Goal: Transaction & Acquisition: Purchase product/service

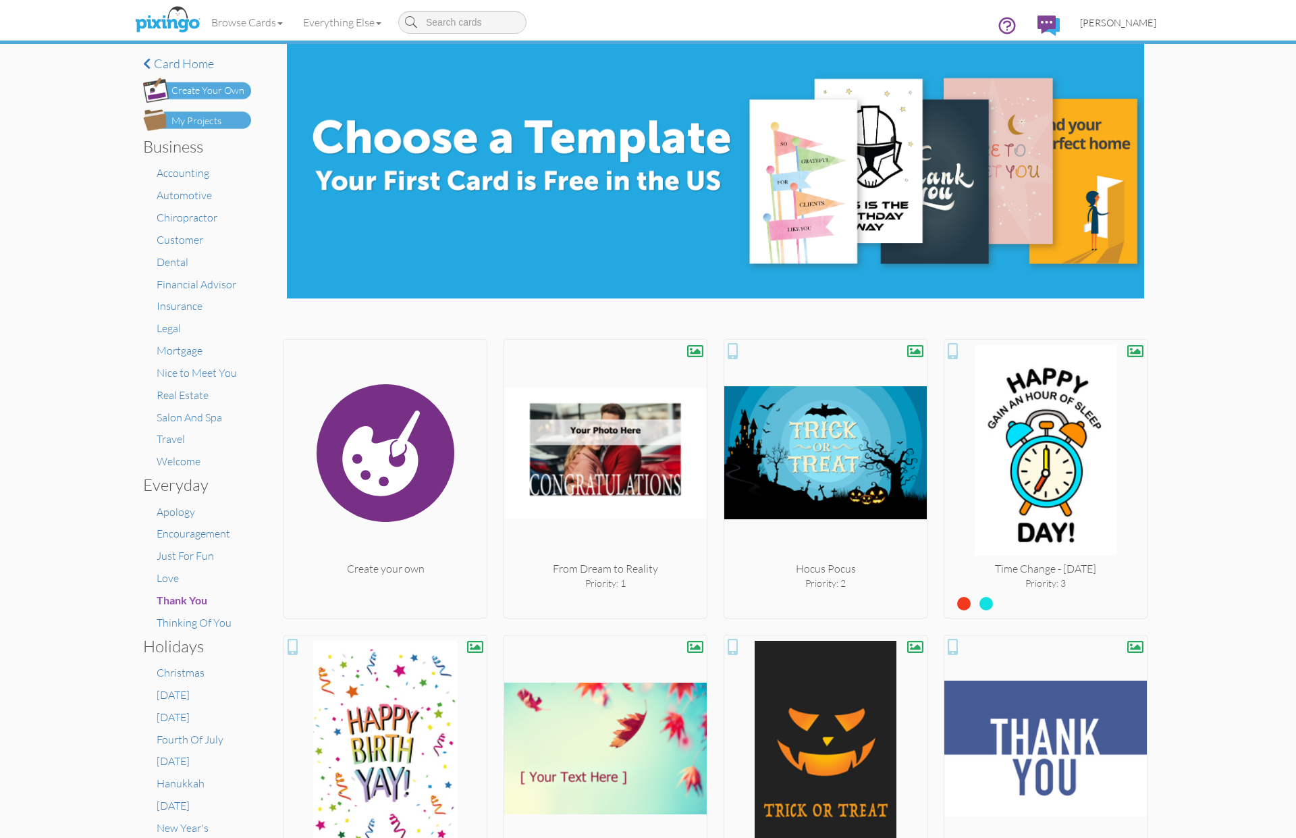
click at [1129, 26] on span "Bryan Thayer" at bounding box center [1118, 22] width 76 height 11
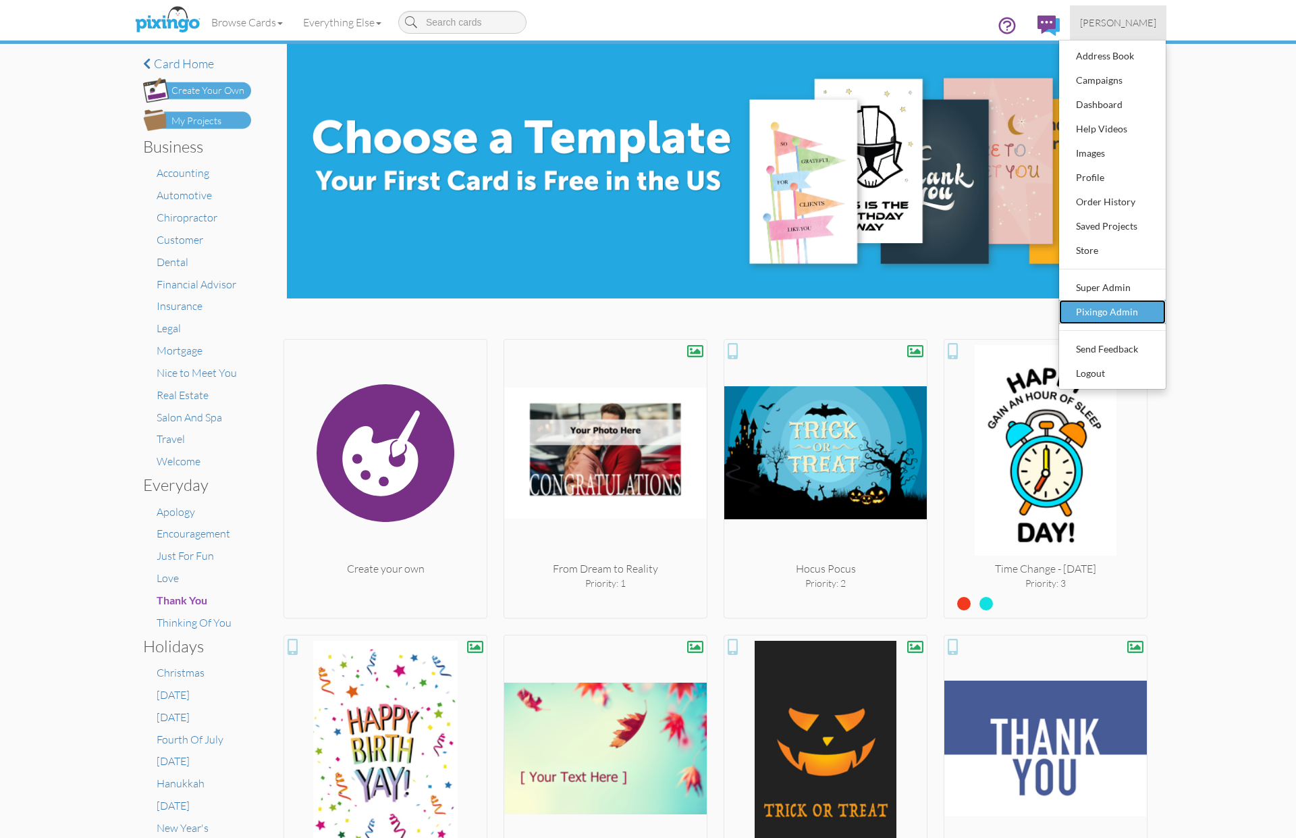
click at [1100, 310] on div "Pixingo Admin" at bounding box center [1113, 312] width 80 height 20
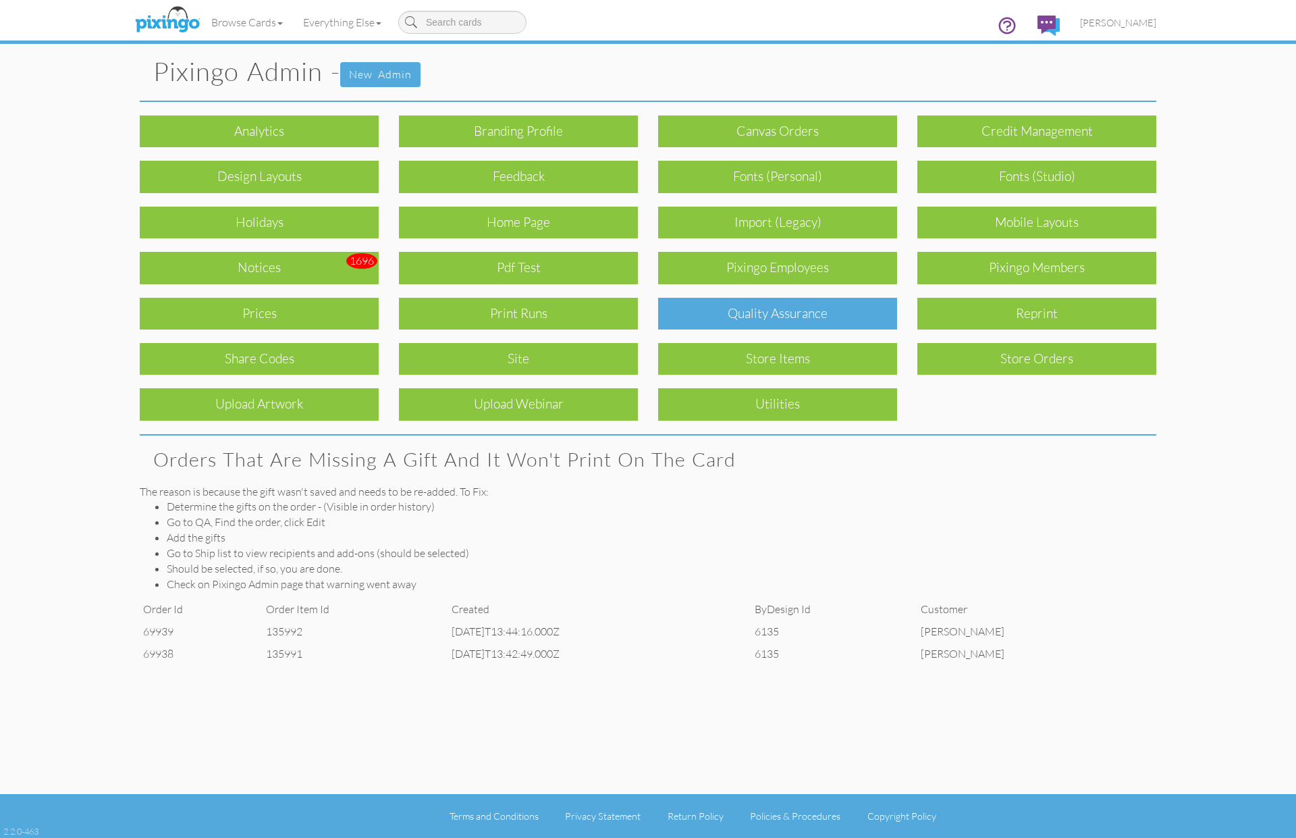
click at [754, 315] on div "Quality Assurance" at bounding box center [777, 314] width 239 height 32
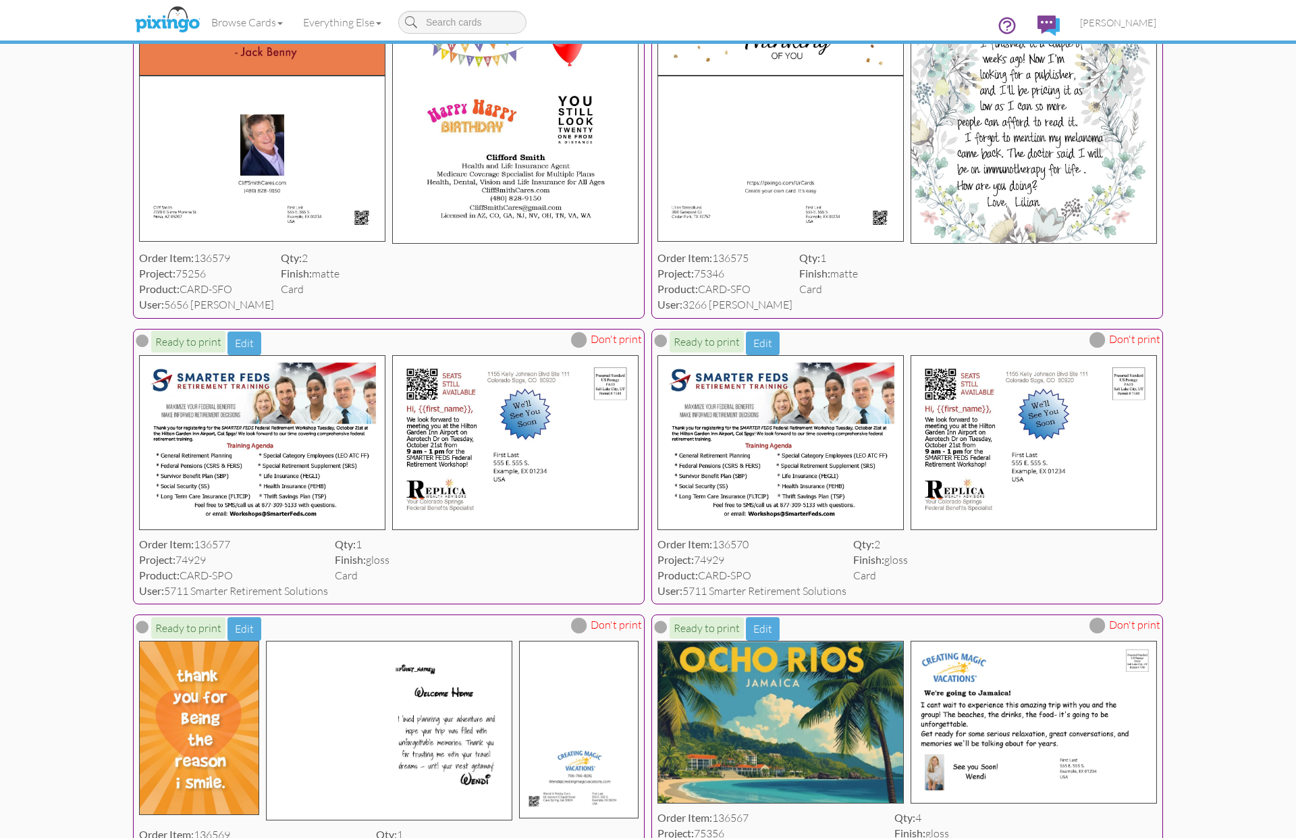
scroll to position [331, 0]
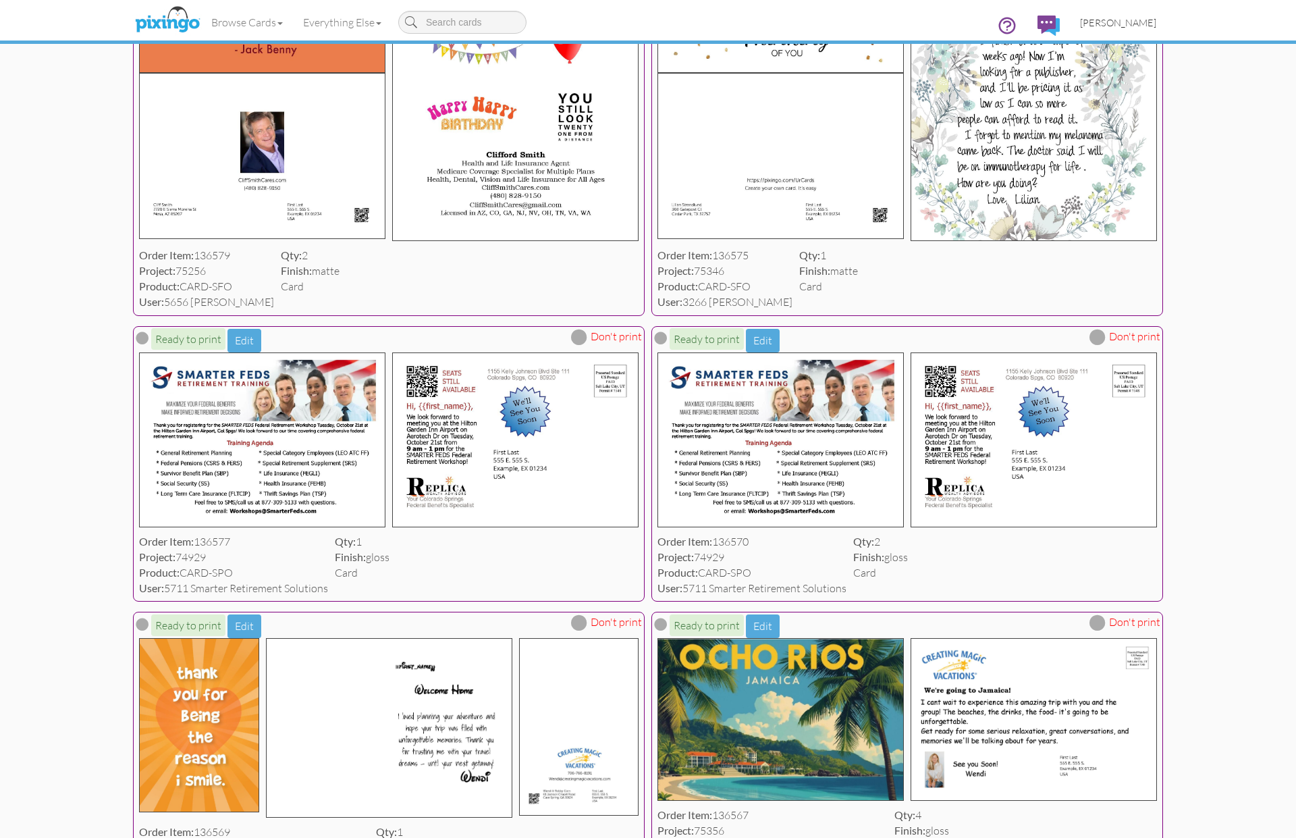
click at [1123, 26] on span "Bryan Thayer" at bounding box center [1118, 22] width 76 height 11
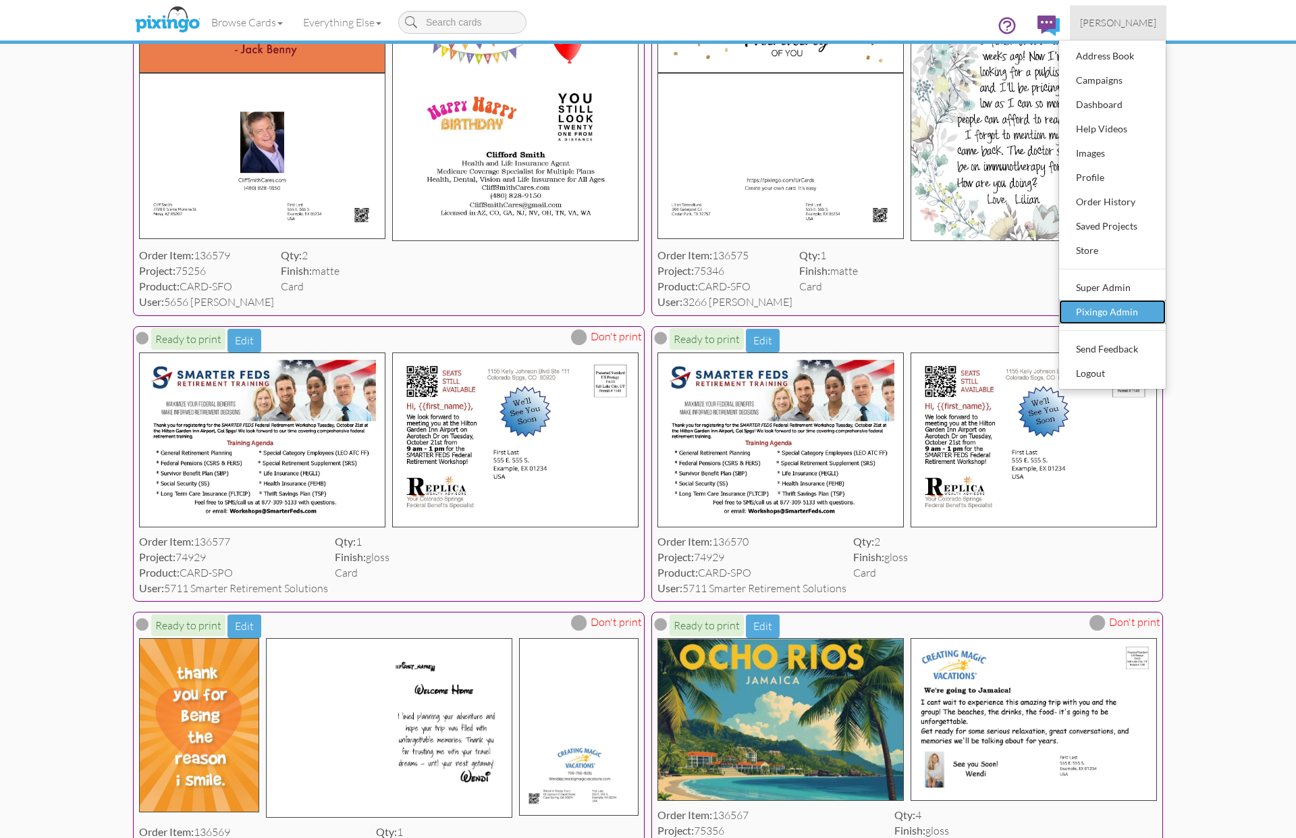
click at [1095, 308] on div "Pixingo Admin" at bounding box center [1113, 312] width 80 height 20
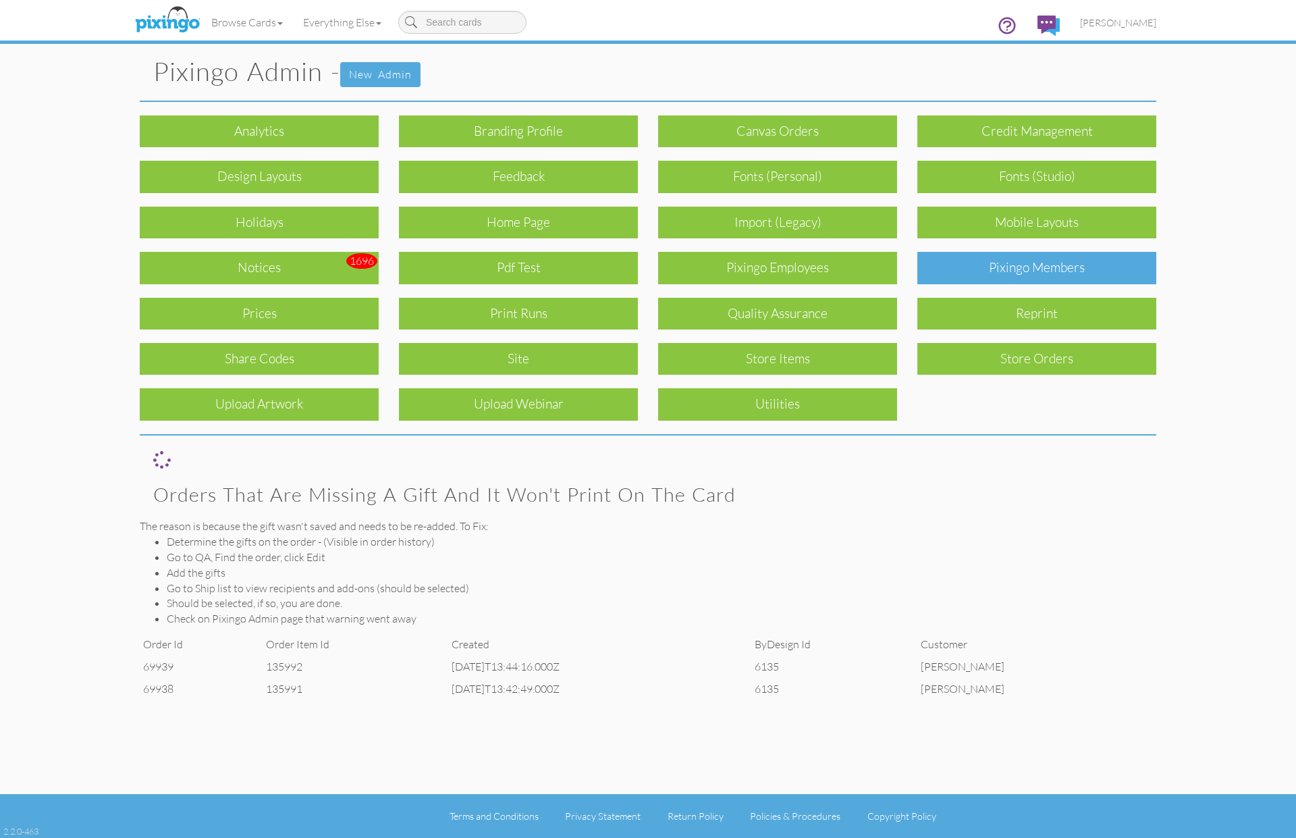
click at [1035, 271] on div "Pixingo Members" at bounding box center [1036, 268] width 239 height 32
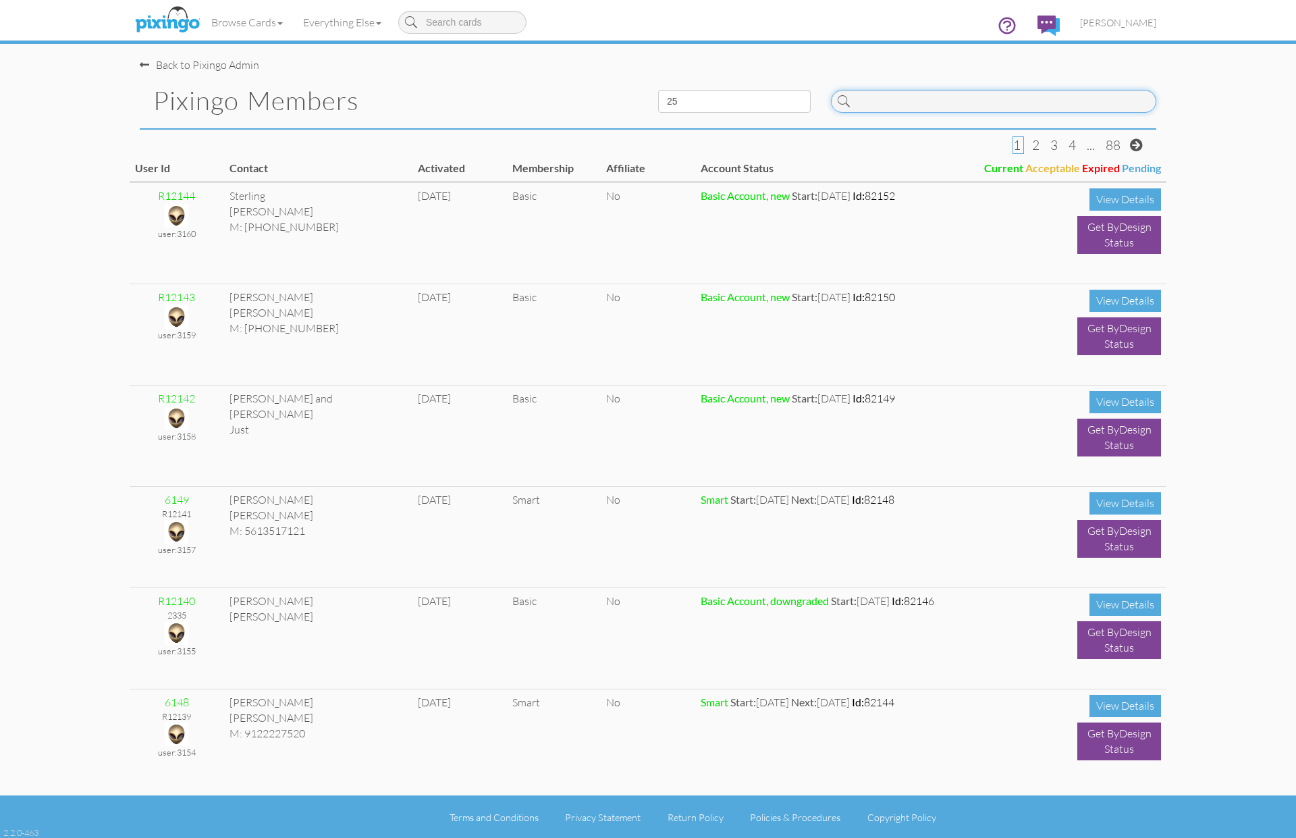
scroll to position [1, 0]
click at [893, 107] on input at bounding box center [993, 100] width 325 height 23
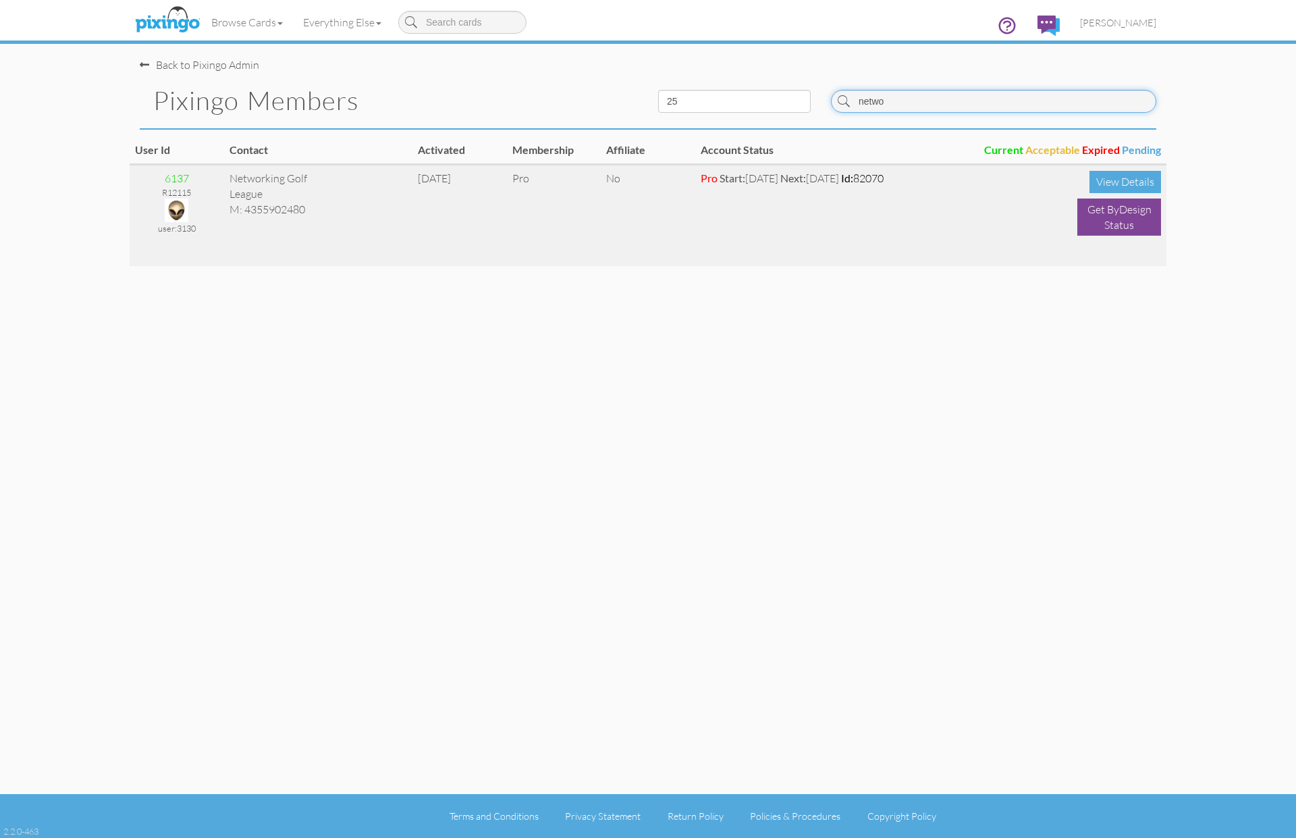
type input "netwo"
click at [178, 209] on img at bounding box center [177, 210] width 24 height 24
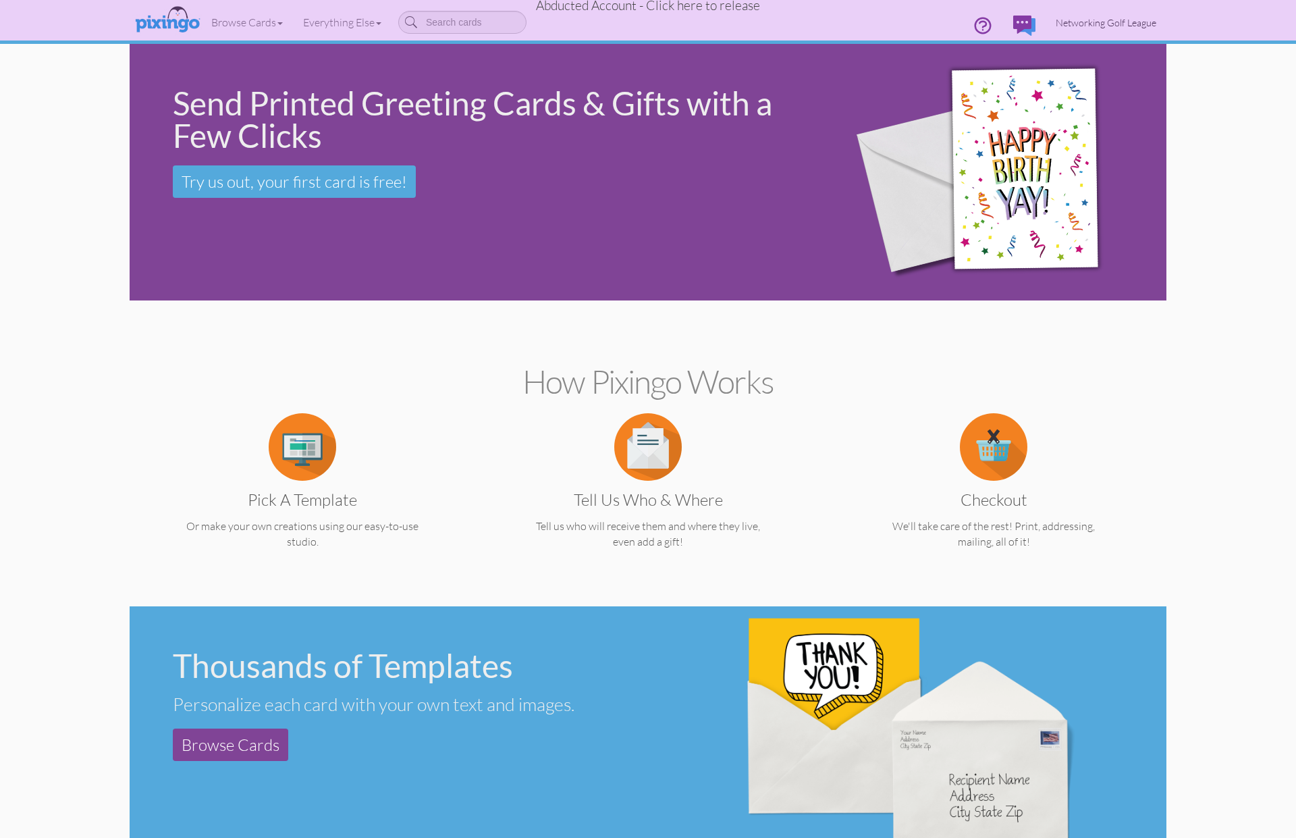
click at [1100, 24] on span "Networking Golf League" at bounding box center [1106, 22] width 101 height 11
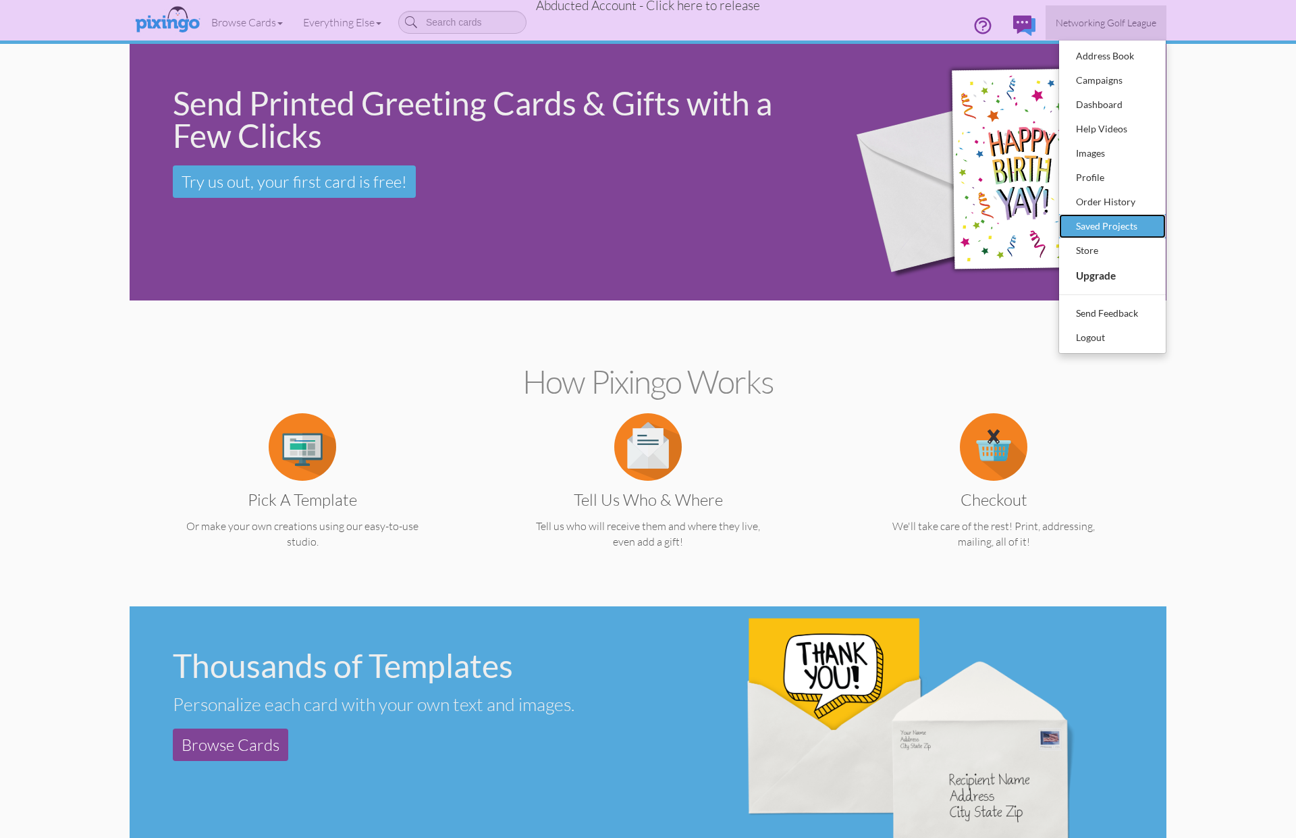
click at [1083, 222] on div "Saved Projects" at bounding box center [1113, 226] width 80 height 20
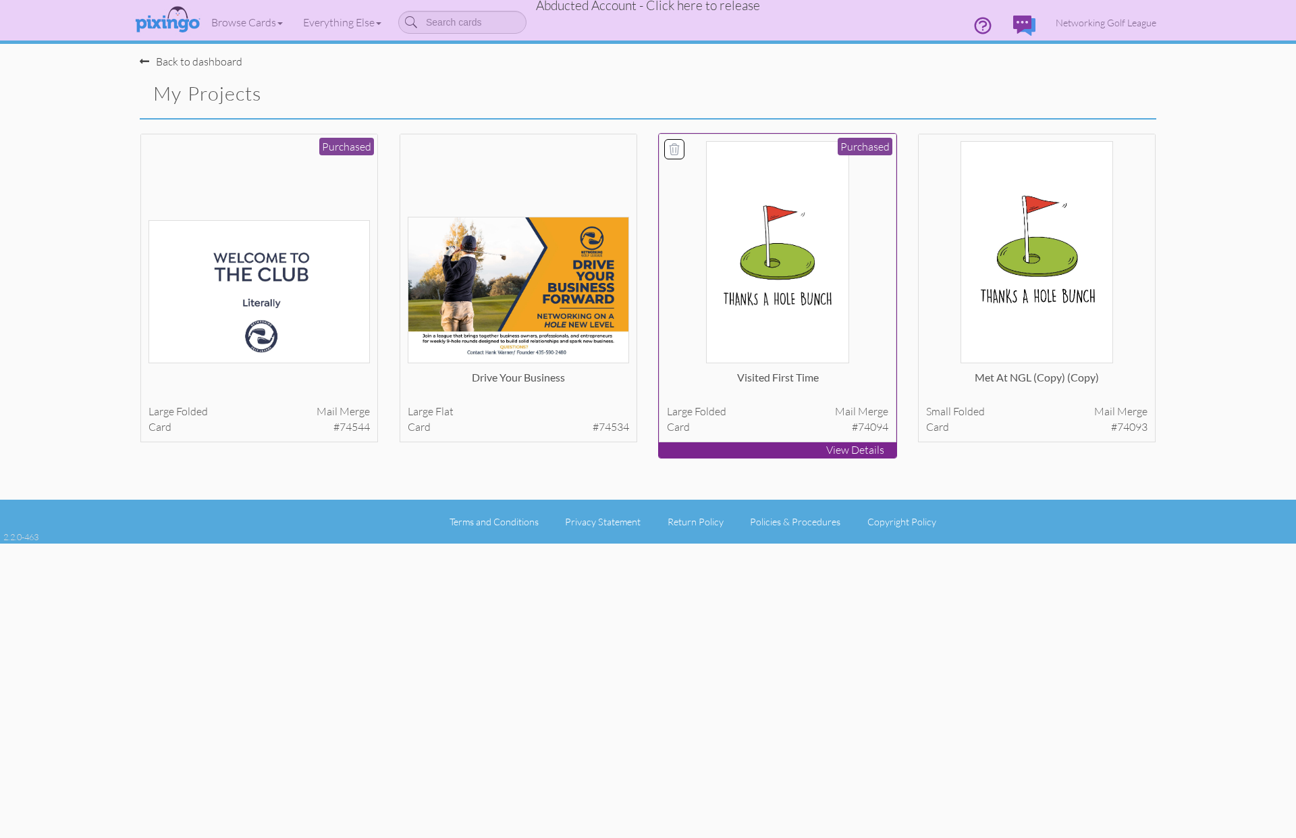
click at [803, 323] on img at bounding box center [777, 252] width 143 height 222
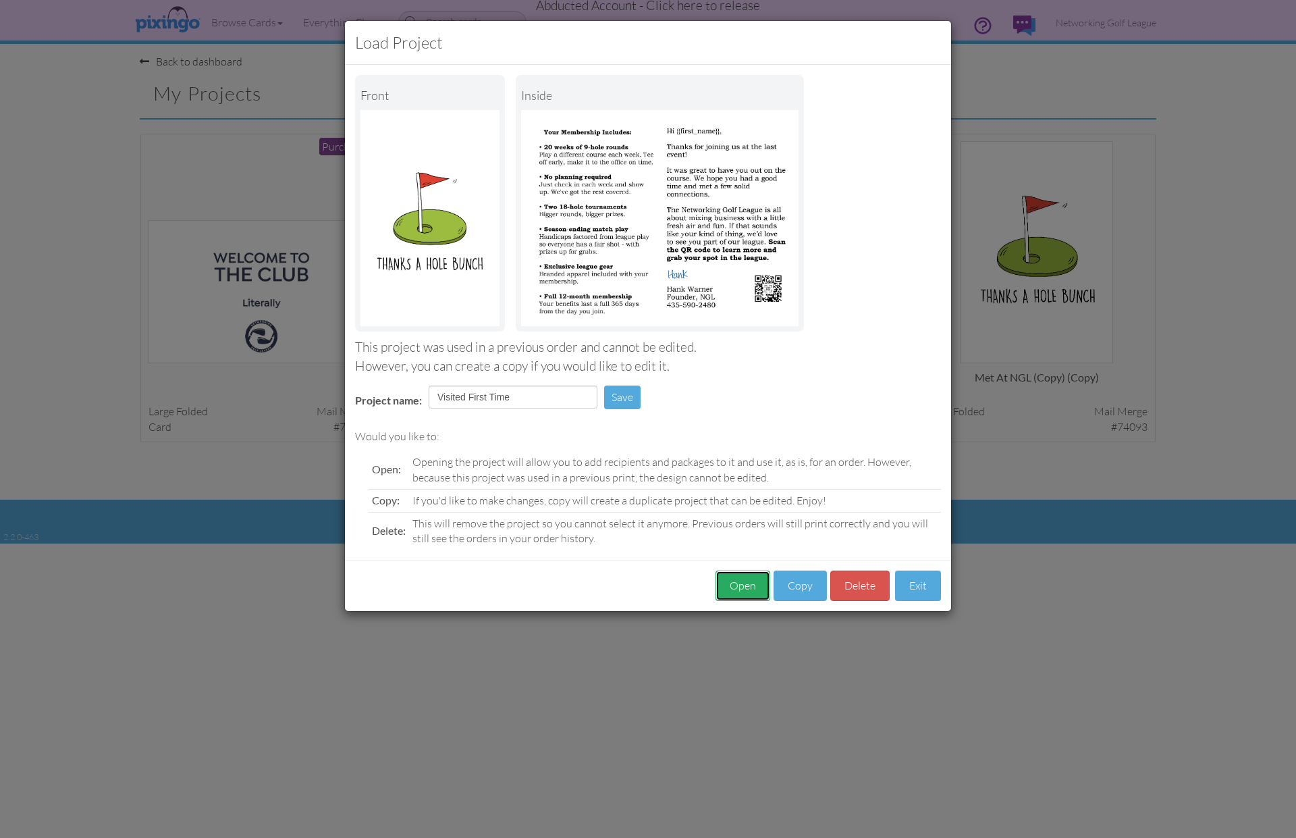
click at [742, 590] on button "Open" at bounding box center [742, 585] width 55 height 30
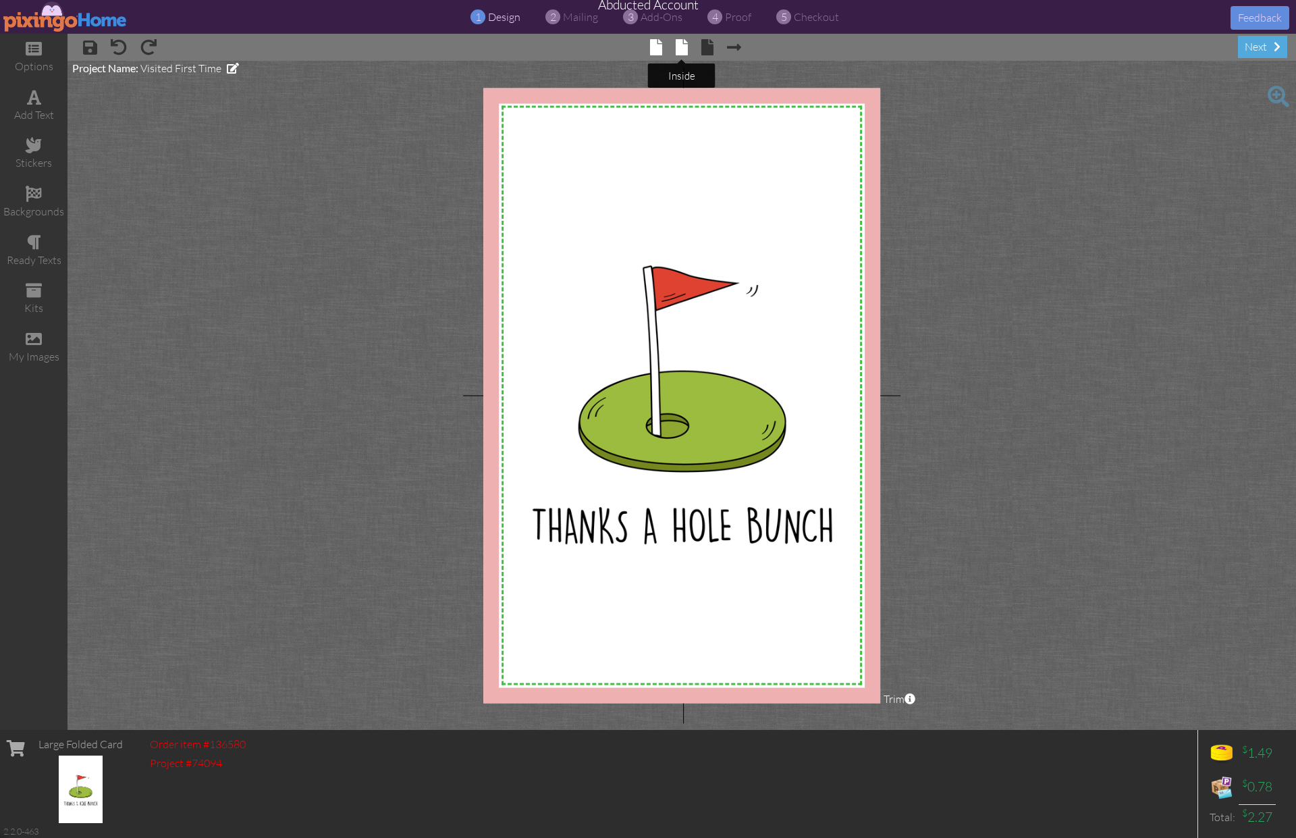
click at [680, 49] on span at bounding box center [682, 47] width 12 height 16
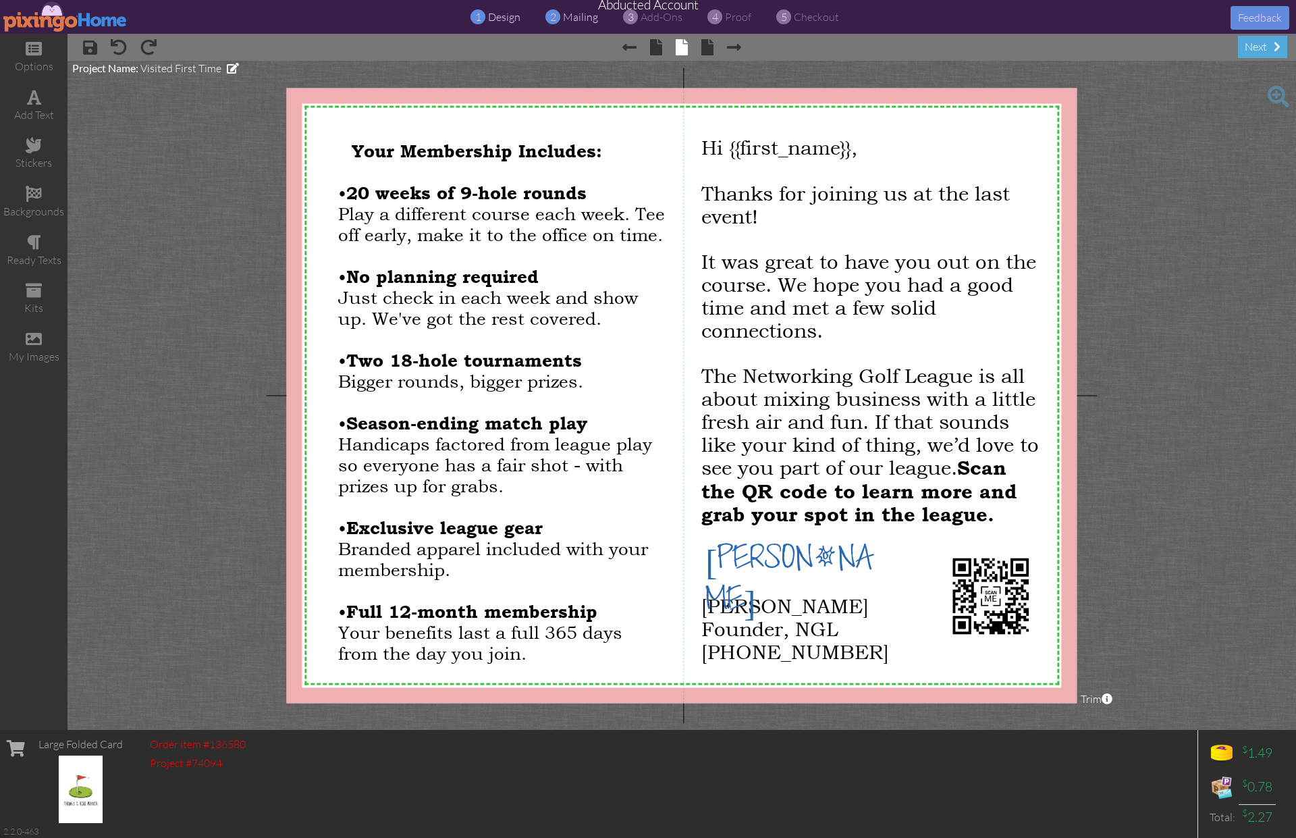
click at [574, 17] on span "mailing" at bounding box center [580, 16] width 35 height 13
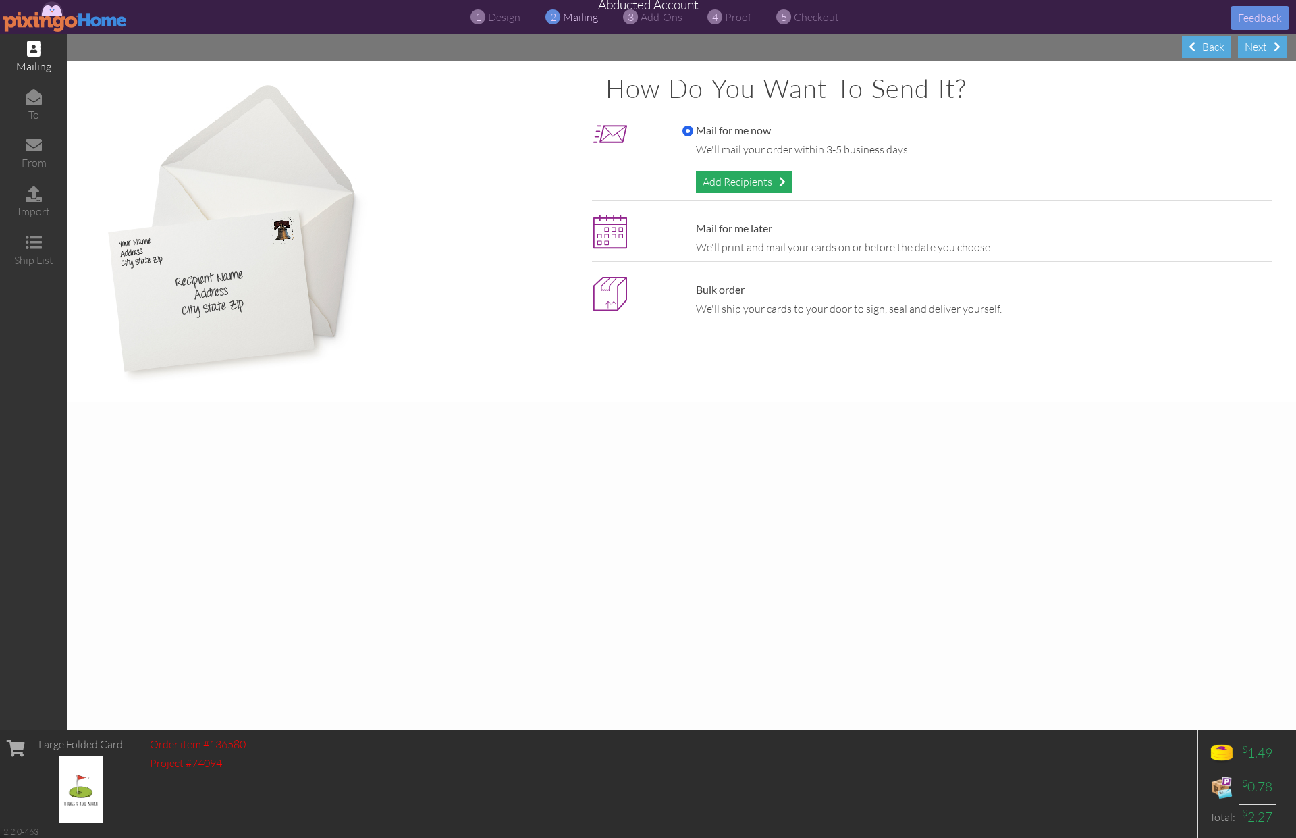
click at [712, 184] on div "Add Recipients" at bounding box center [744, 182] width 97 height 22
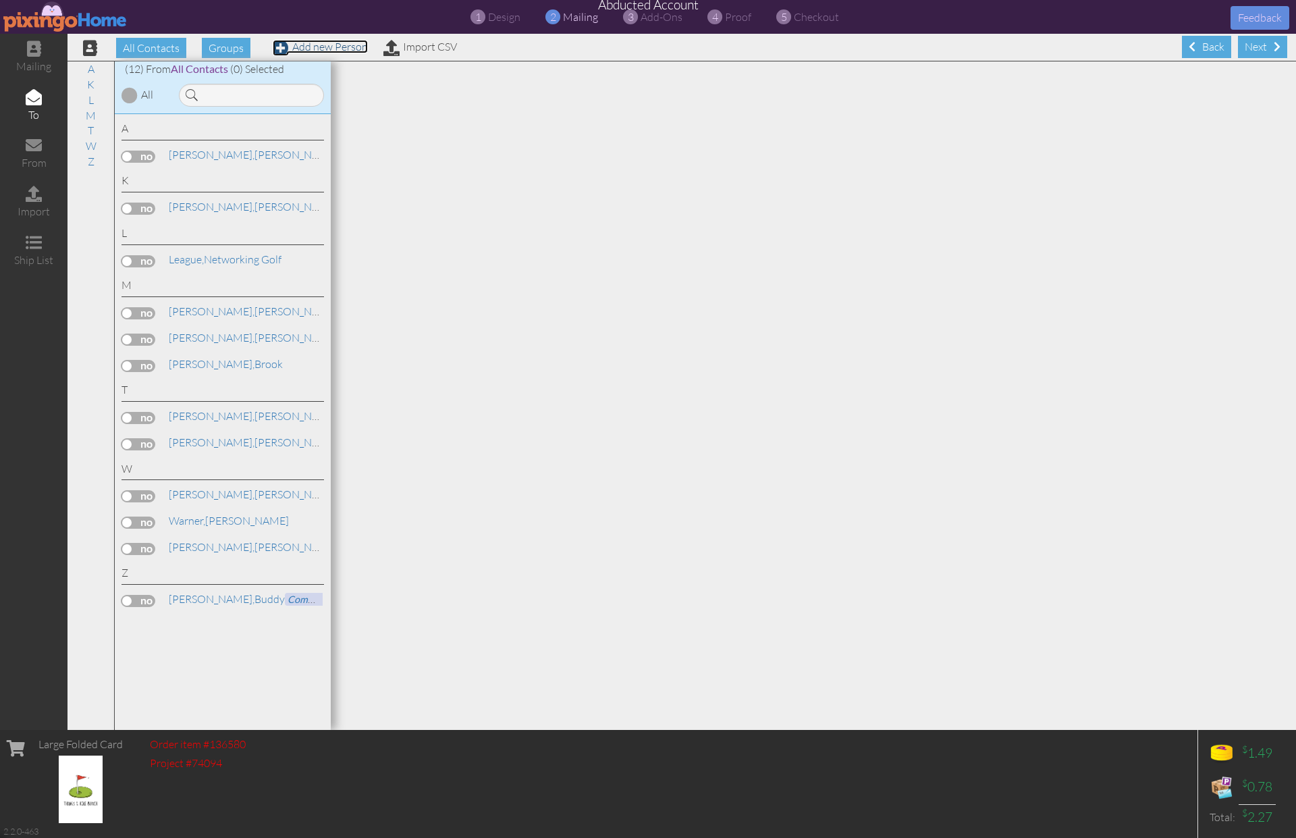
click at [344, 49] on link "Add new Person" at bounding box center [320, 46] width 95 height 13
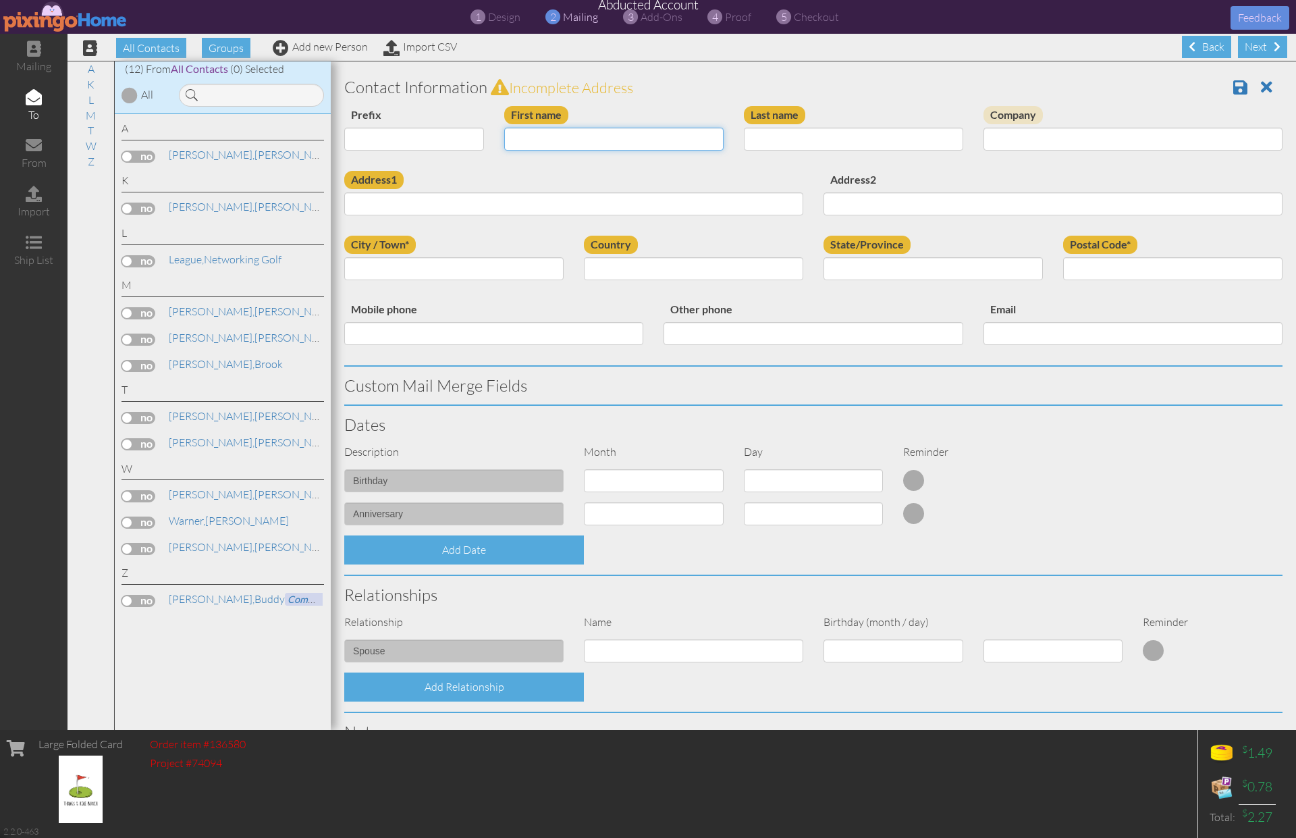
click at [522, 140] on input "First name" at bounding box center [613, 139] width 219 height 23
type input "Conrad"
type input "Fivaz"
click at [357, 207] on input "Address1" at bounding box center [573, 203] width 459 height 23
type input "2393 E Bear Hills Drive"
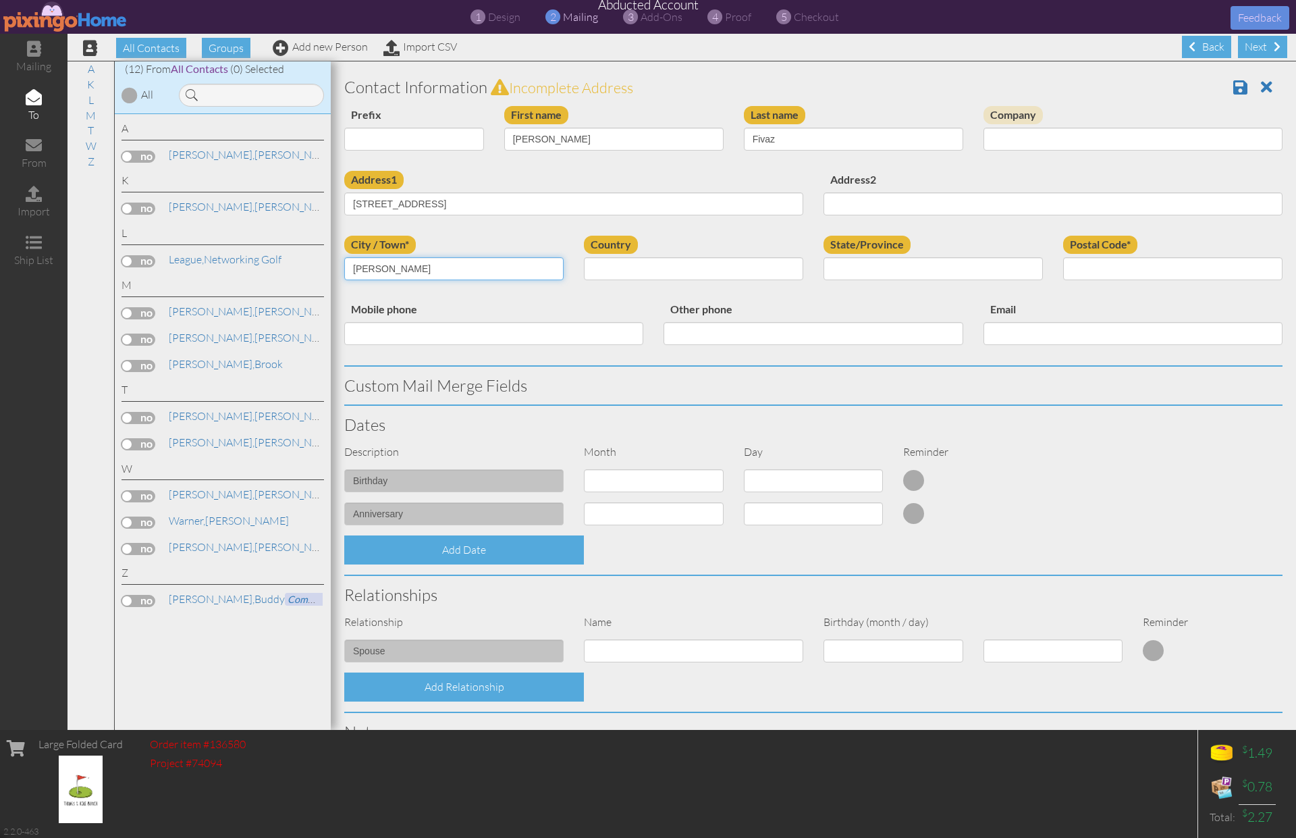
type input "Draper"
select select "object:242214"
select select "object:242513"
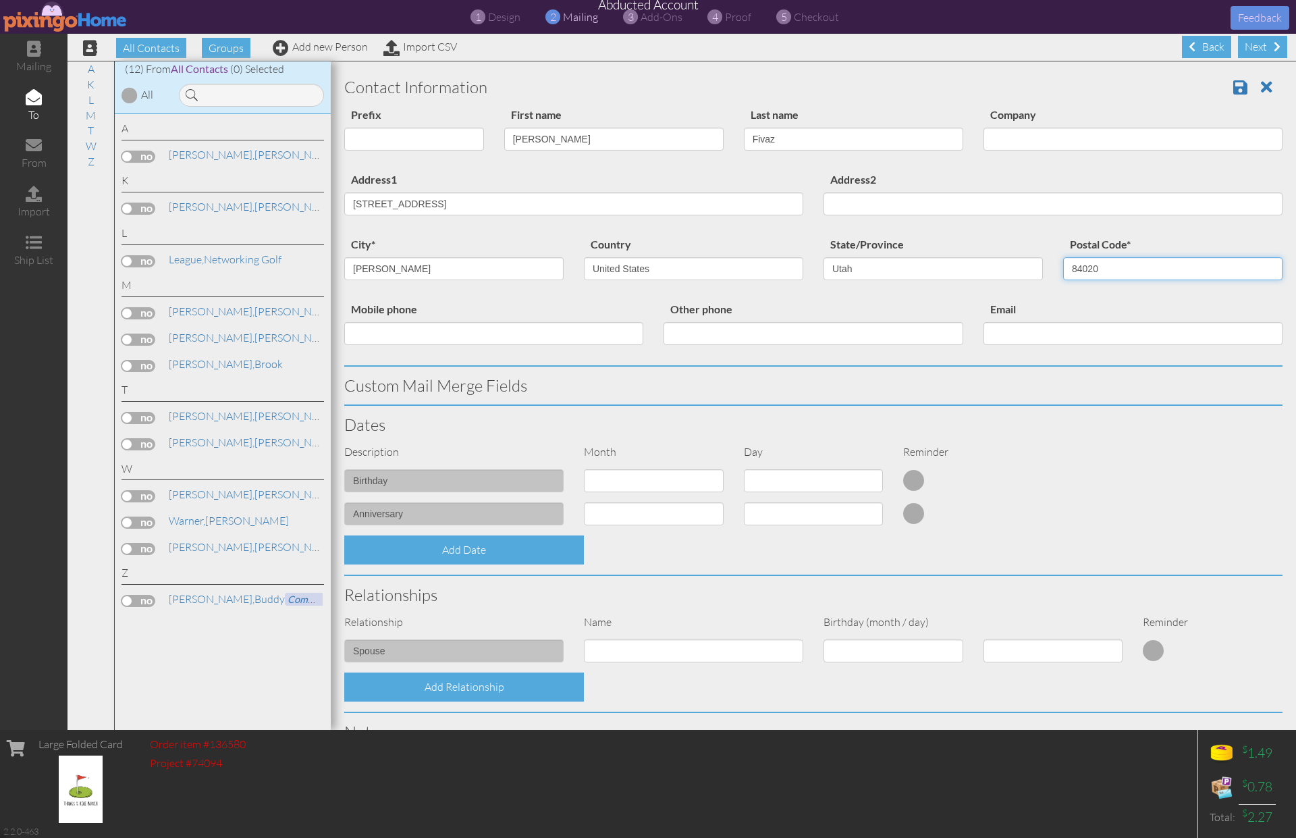
type input "84020"
click at [768, 298] on div "city* Draper Country United States -------------- Afghanistan Albania Algeria A…" at bounding box center [813, 268] width 958 height 65
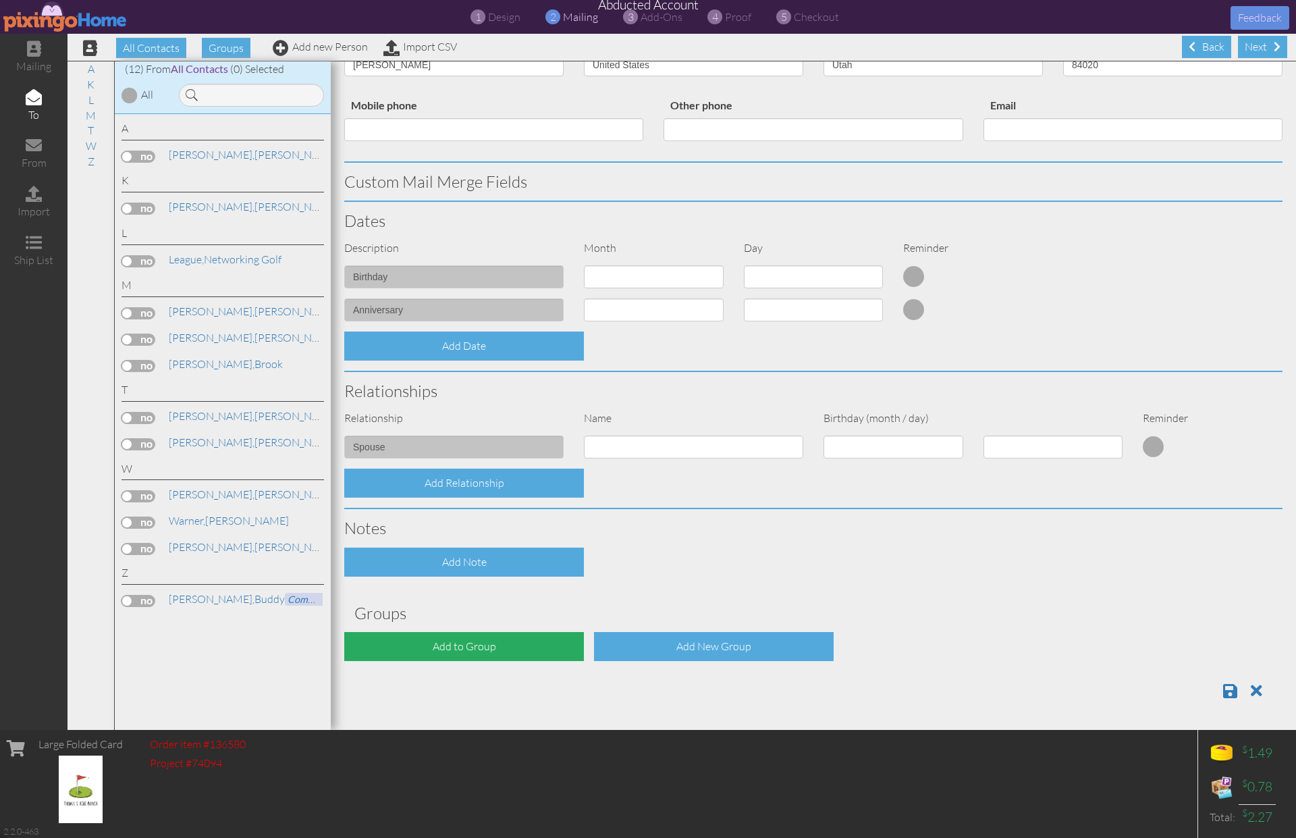
click at [544, 649] on div "Add to Group" at bounding box center [464, 646] width 240 height 29
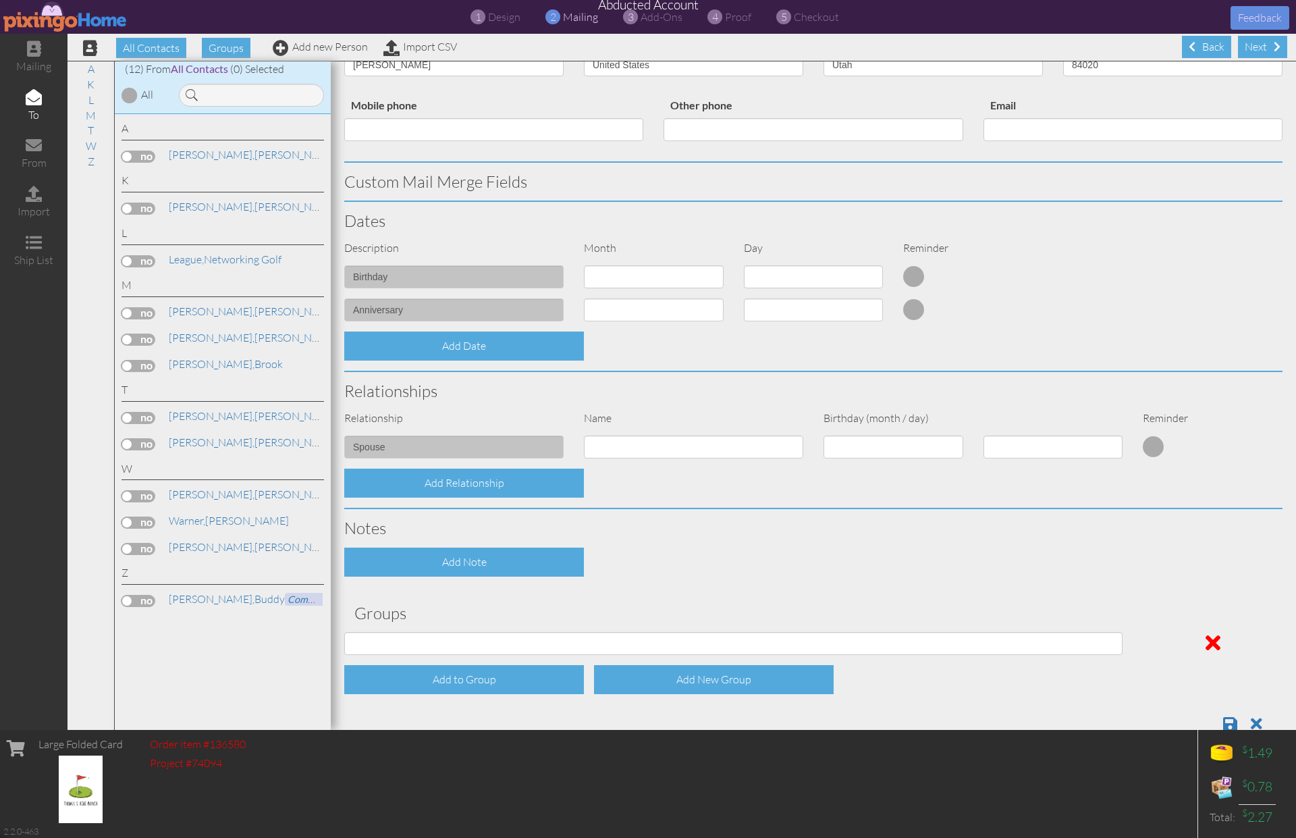
scroll to position [0, 0]
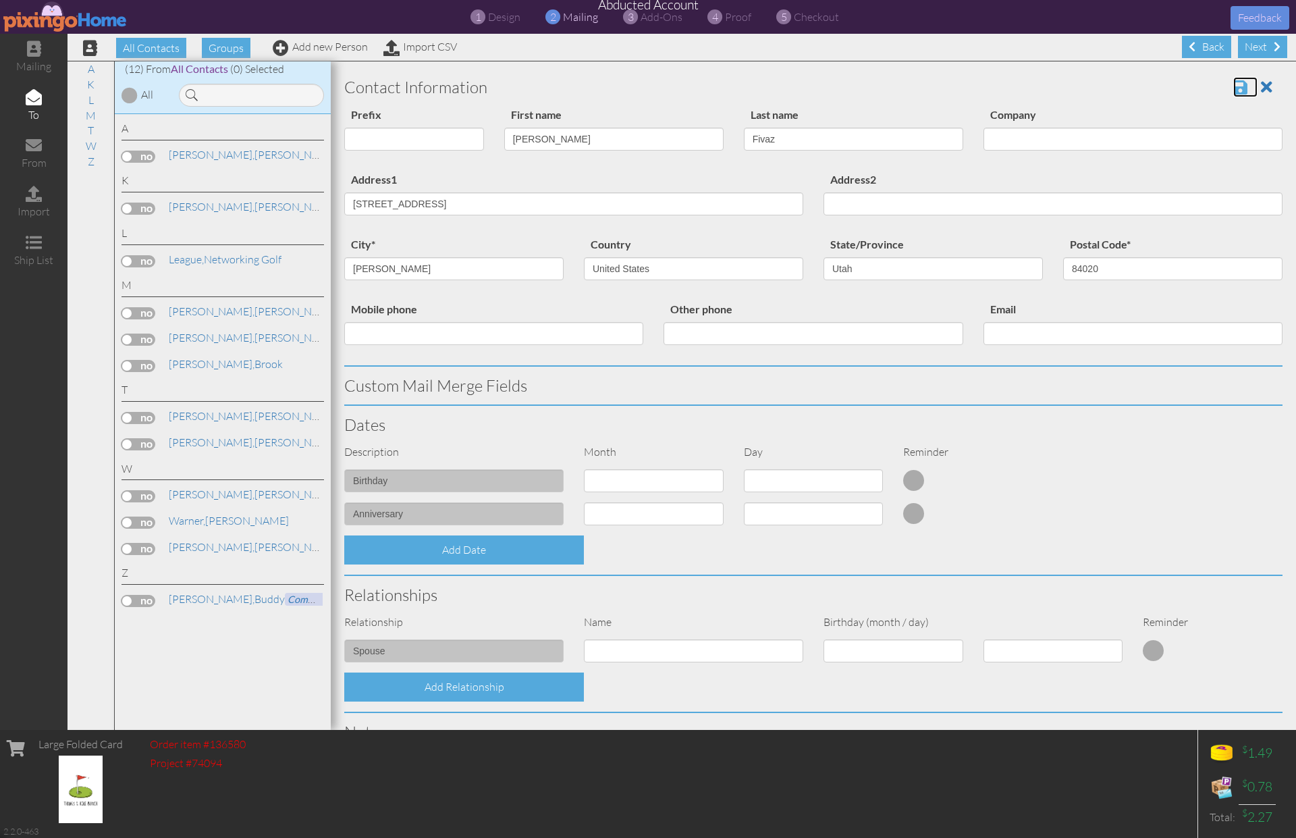
click at [1238, 84] on span at bounding box center [1240, 87] width 14 height 16
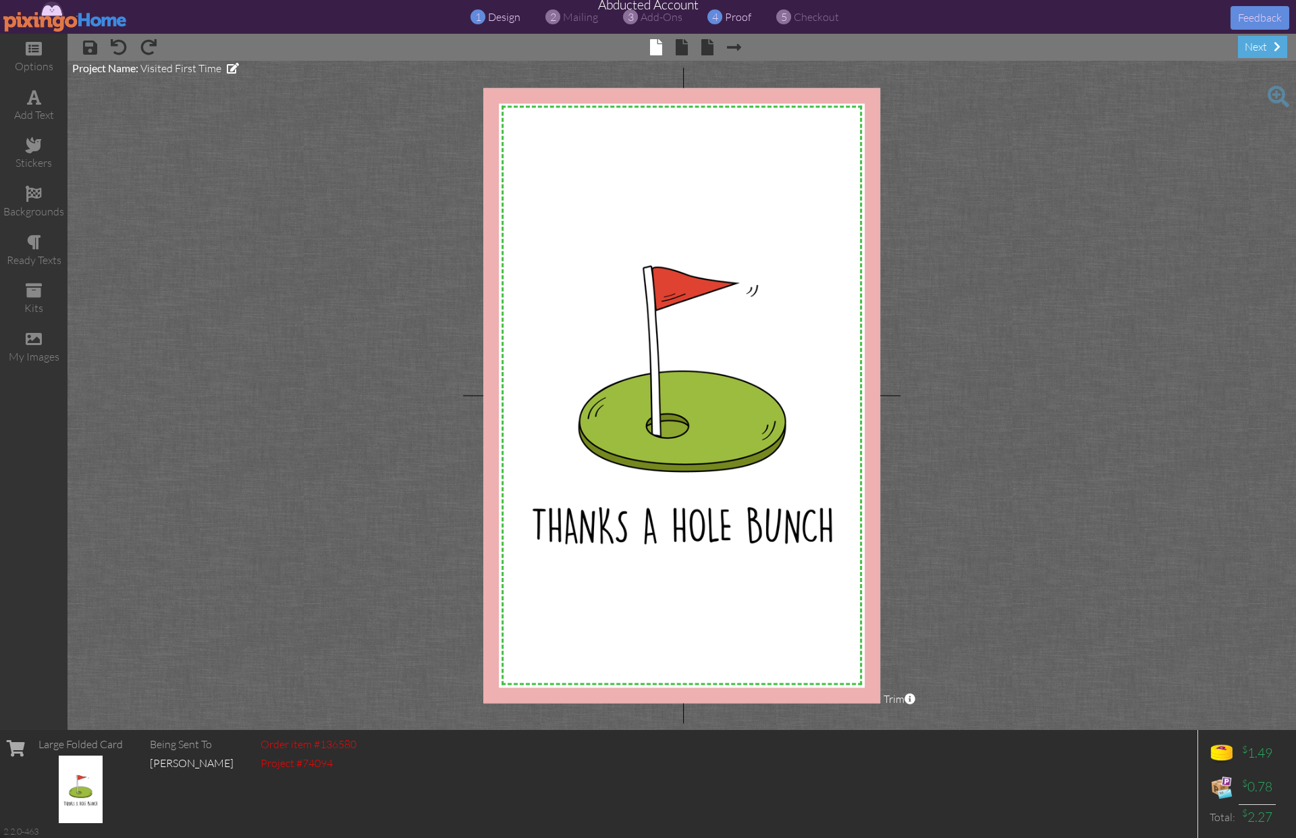
click at [734, 20] on span "proof" at bounding box center [738, 16] width 26 height 13
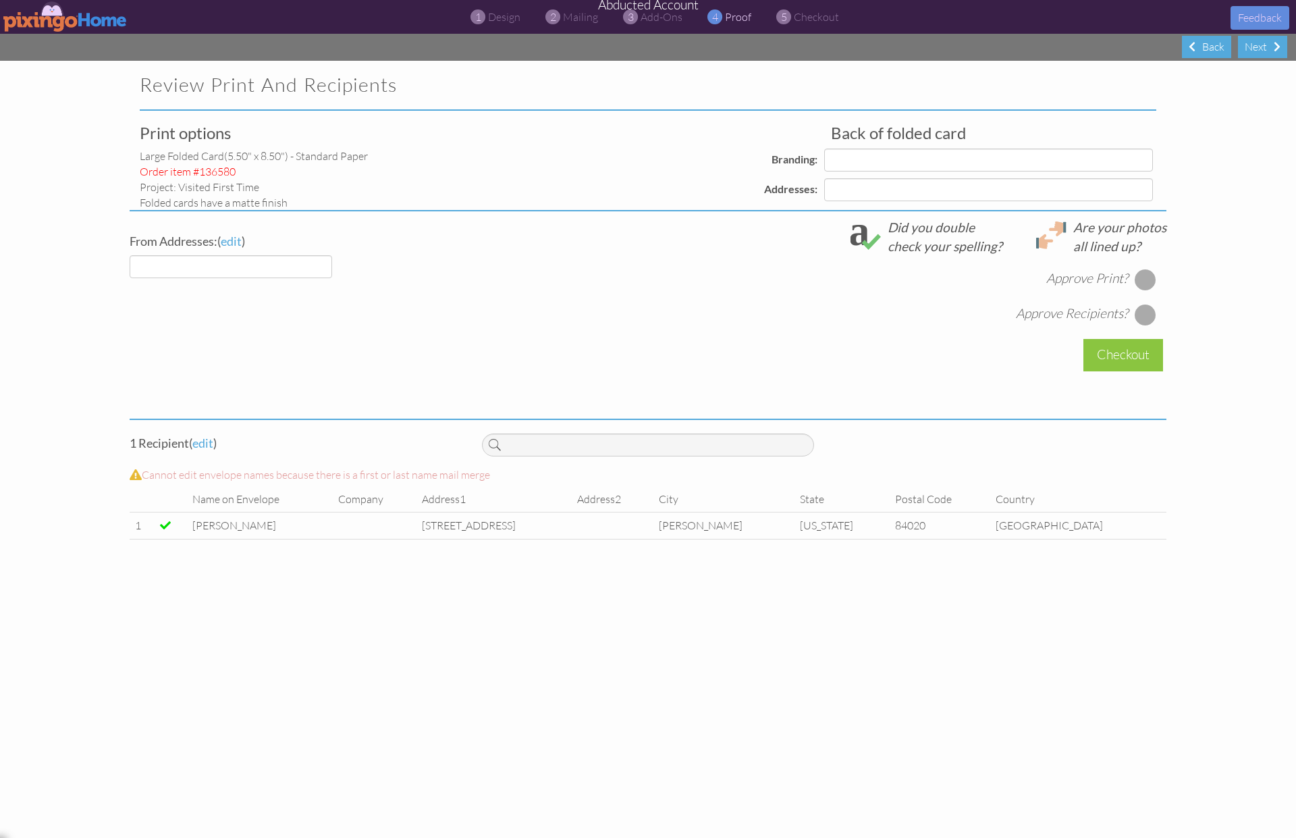
select select "object:159"
select select "object:164"
select select "object:163"
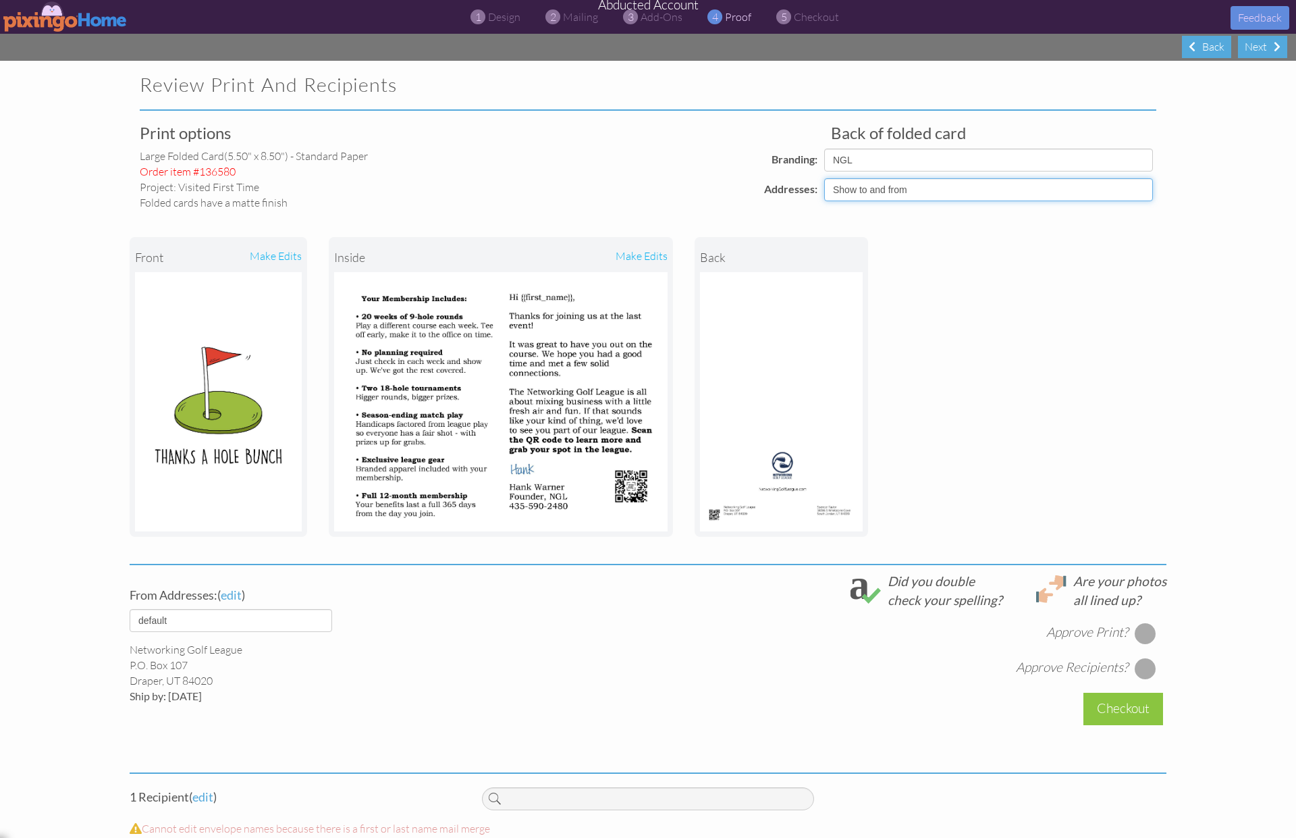
click at [936, 193] on select "Show to and from Show from only Hide to and from" at bounding box center [988, 189] width 329 height 23
select select "object:161"
click at [824, 178] on select "Show to and from Show from only Hide to and from" at bounding box center [988, 189] width 329 height 23
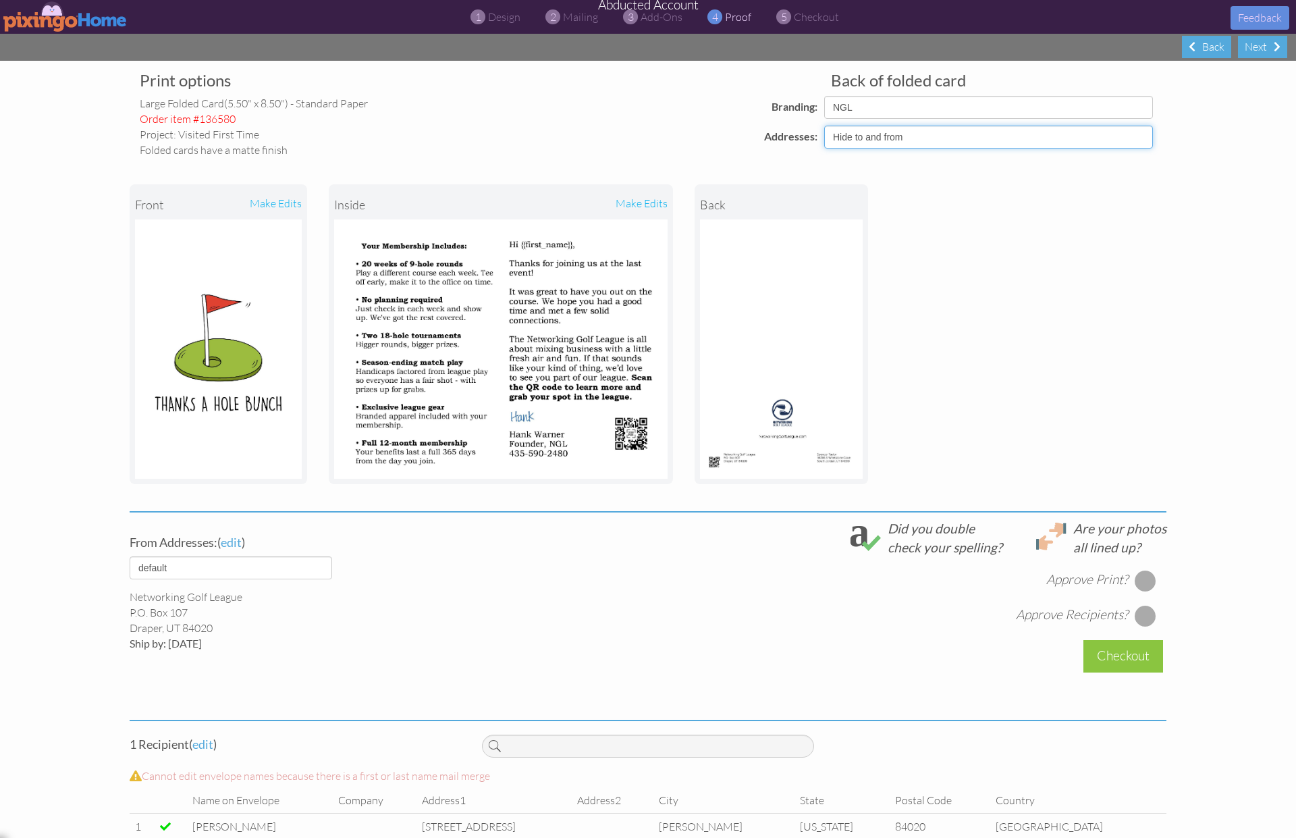
scroll to position [82, 0]
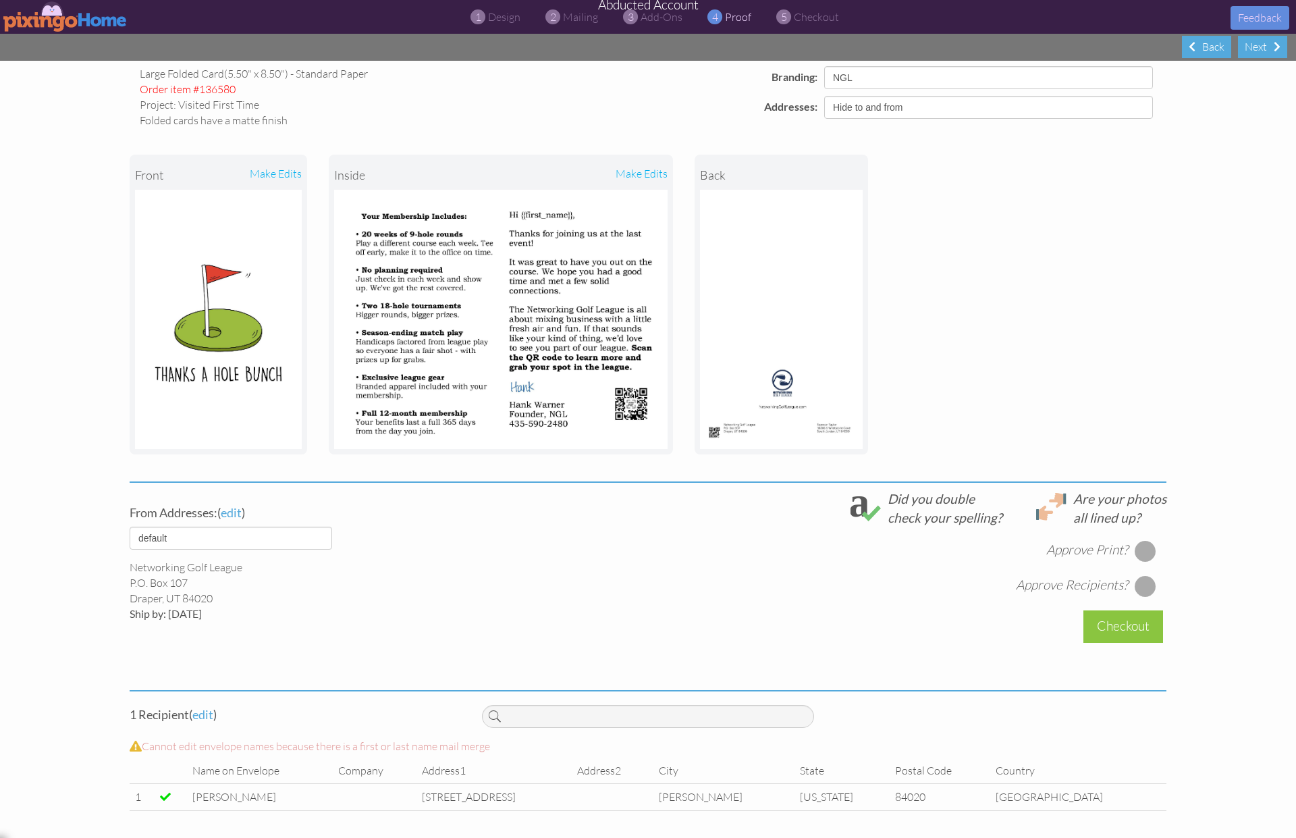
click at [1147, 550] on div at bounding box center [1146, 551] width 22 height 22
click at [1150, 587] on div at bounding box center [1146, 586] width 22 height 22
click at [1131, 623] on div "Checkout" at bounding box center [1123, 626] width 80 height 32
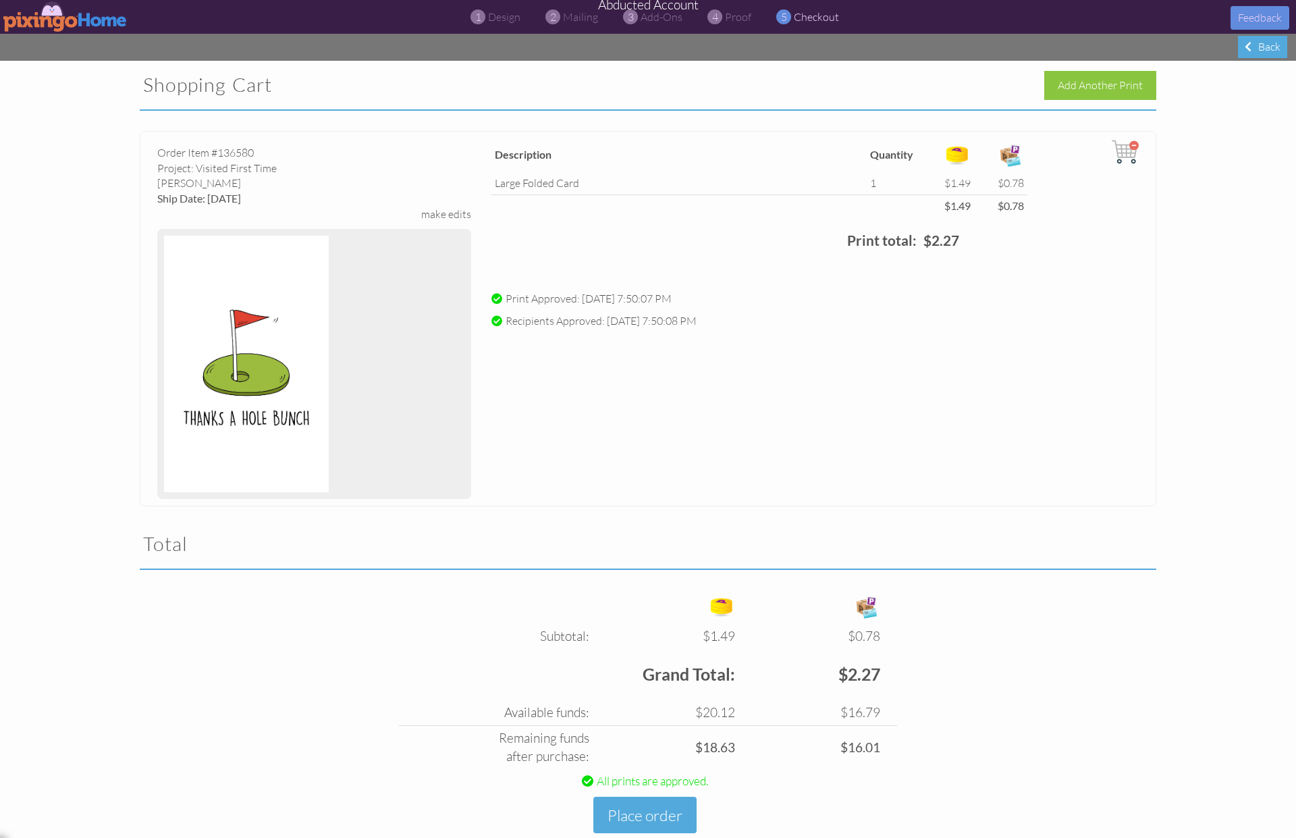
scroll to position [32, 0]
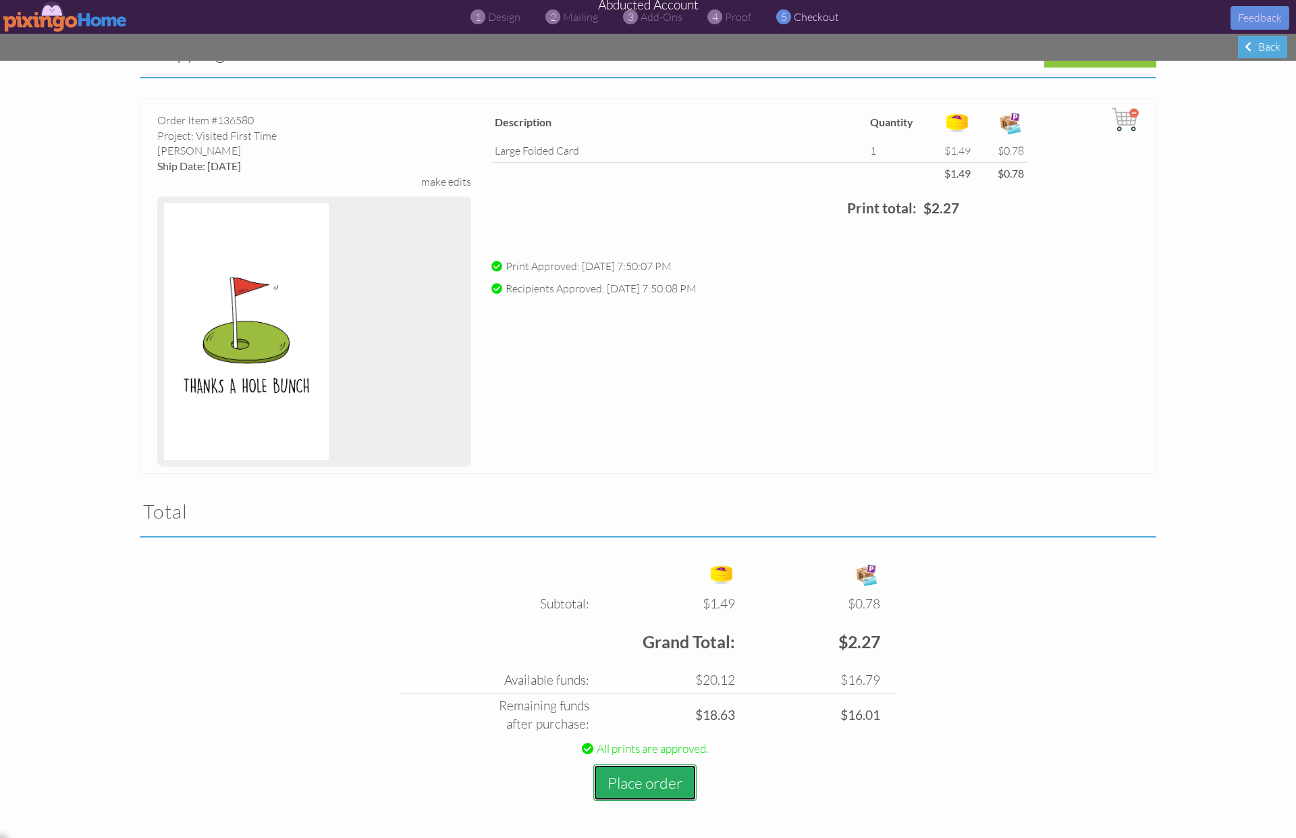
click at [659, 787] on button "Place order" at bounding box center [644, 782] width 103 height 37
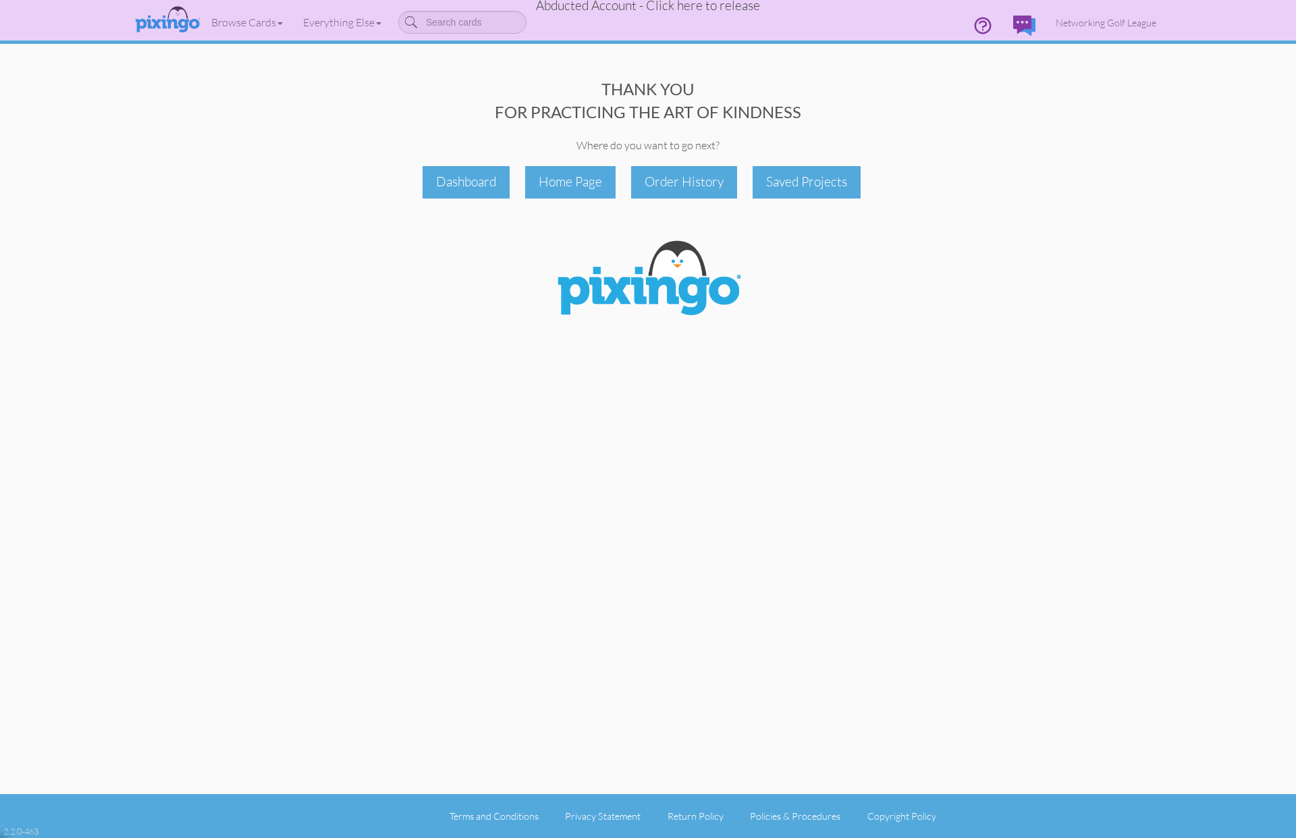
click at [989, 234] on div at bounding box center [648, 280] width 1017 height 96
click at [788, 177] on div "Saved Projects" at bounding box center [807, 182] width 108 height 32
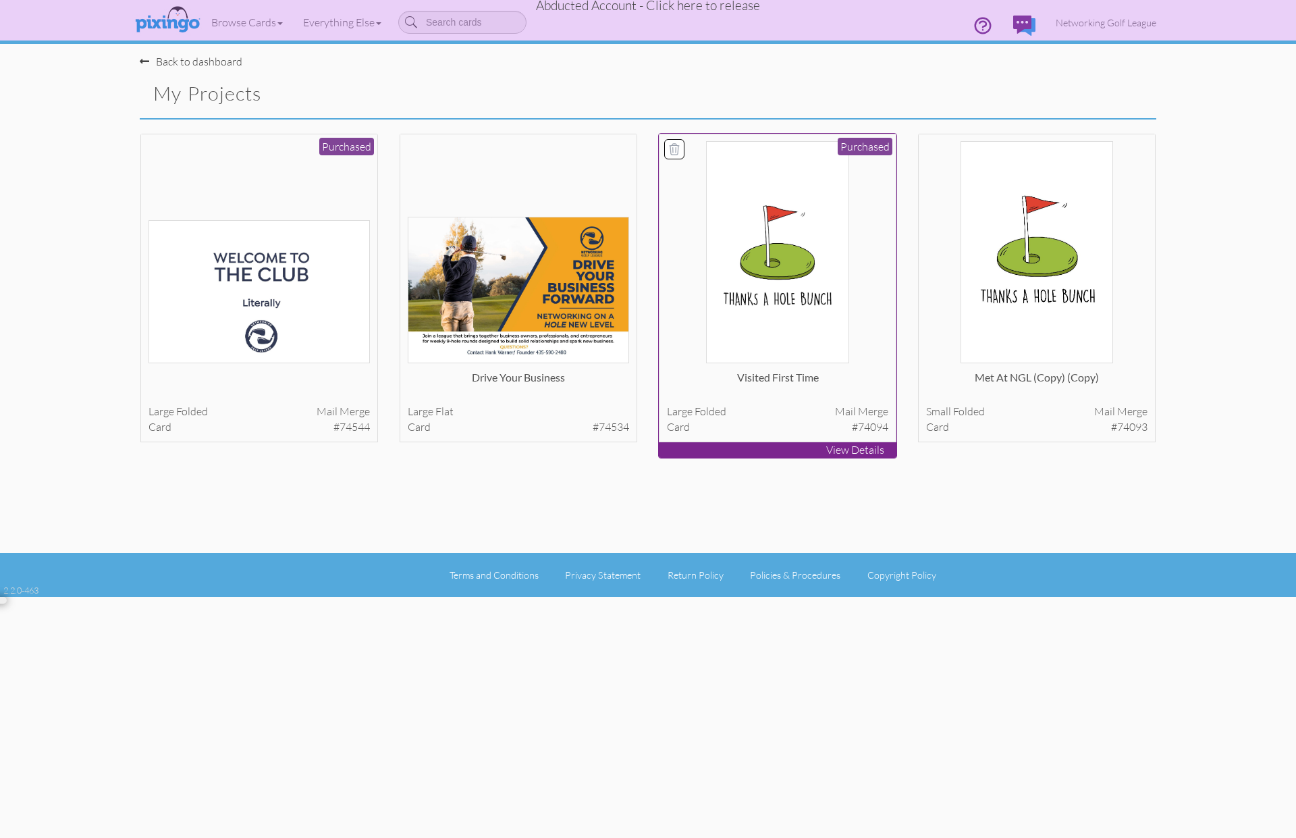
click at [788, 185] on img at bounding box center [777, 252] width 143 height 222
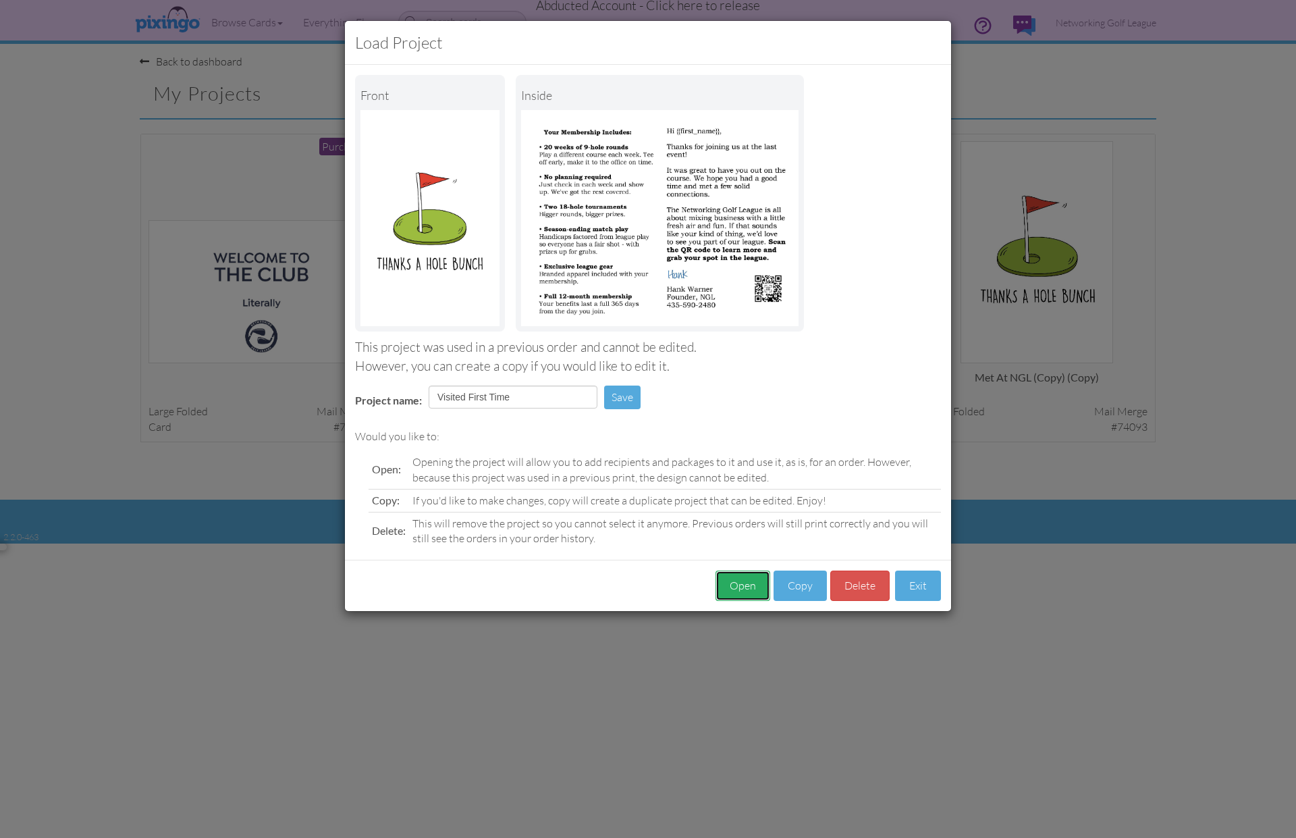
click at [745, 588] on button "Open" at bounding box center [742, 585] width 55 height 30
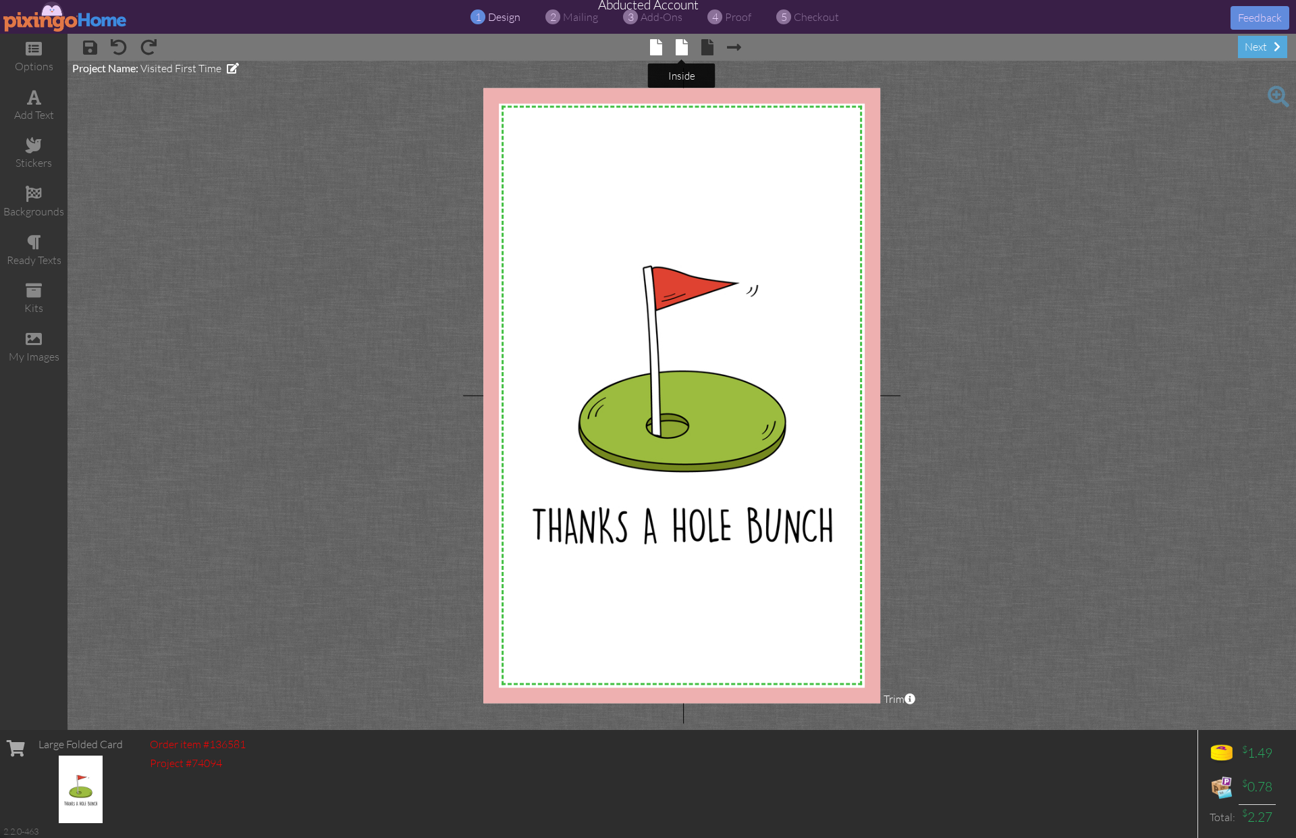
click at [682, 46] on span at bounding box center [682, 47] width 12 height 16
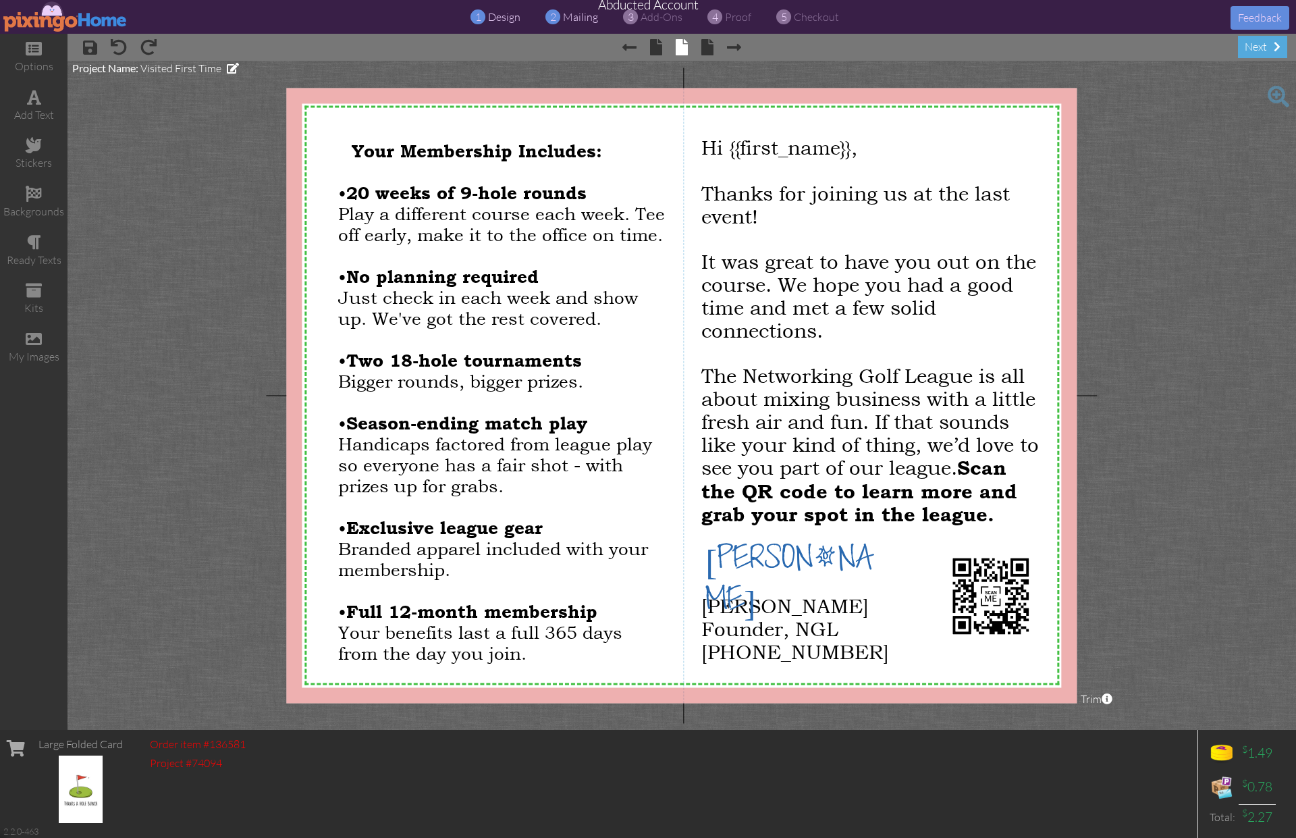
click at [578, 23] on span "mailing" at bounding box center [580, 16] width 35 height 13
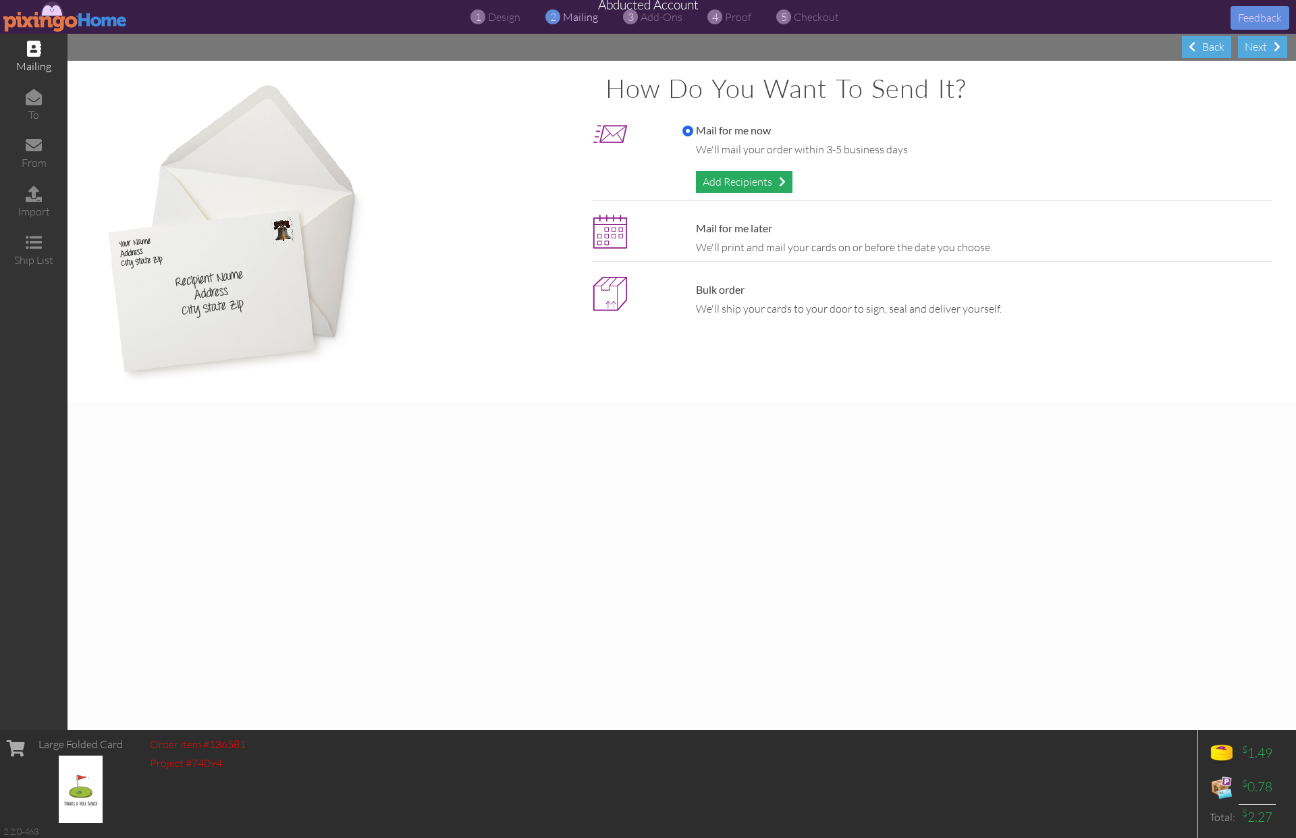
click at [721, 178] on div "Add Recipients" at bounding box center [744, 182] width 97 height 22
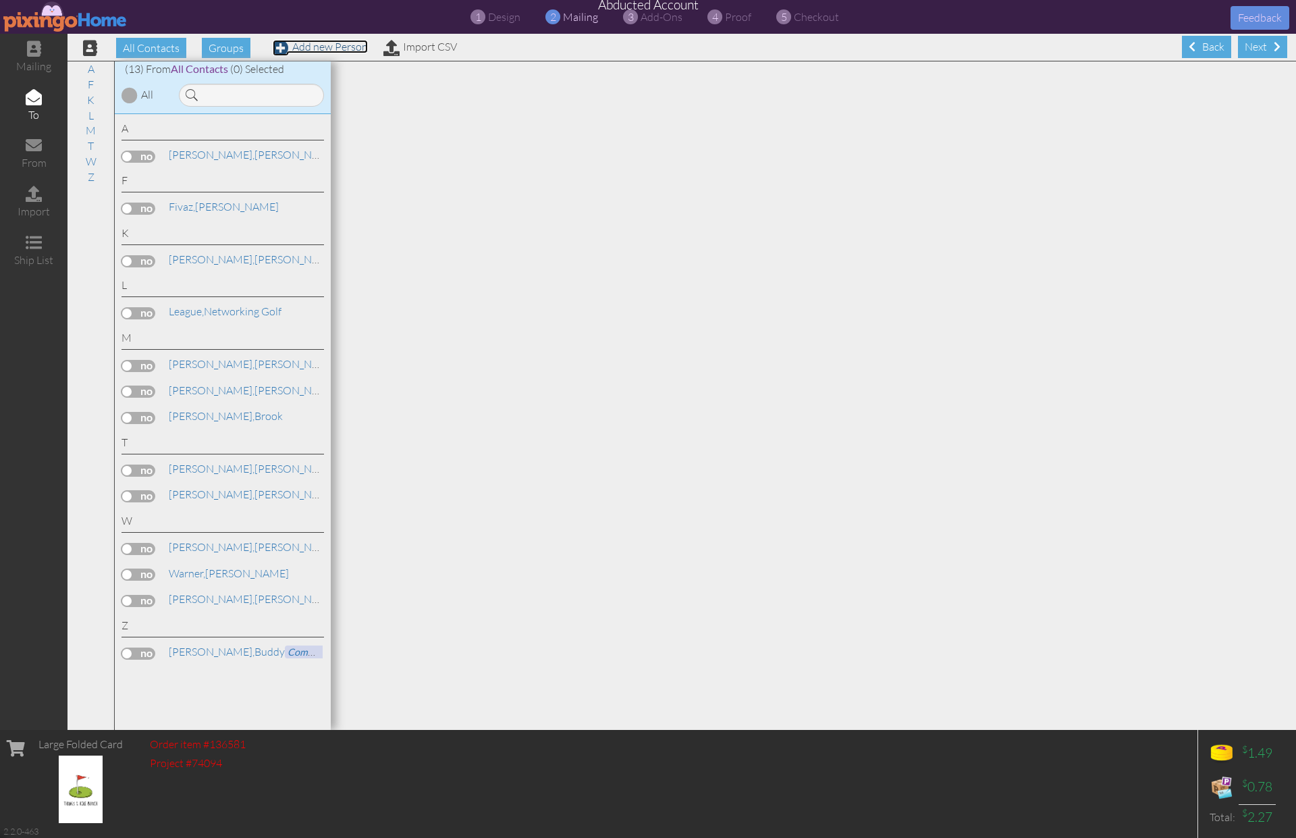
click at [336, 51] on link "Add new Person" at bounding box center [320, 46] width 95 height 13
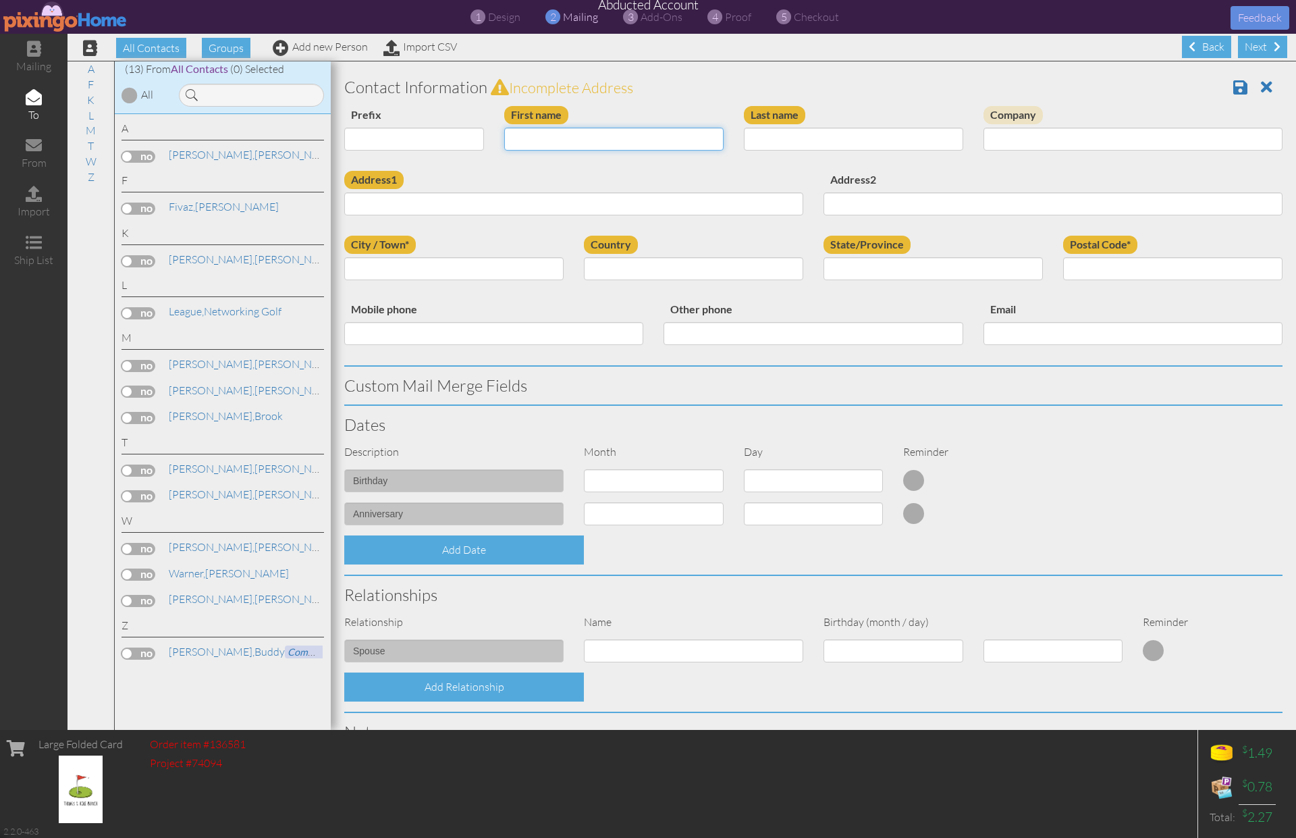
click at [537, 145] on input "First name" at bounding box center [613, 139] width 219 height 23
type input "Brook"
type input "Millard"
paste input "[STREET_ADDRESS]"
type input "[STREET_ADDRESS]"
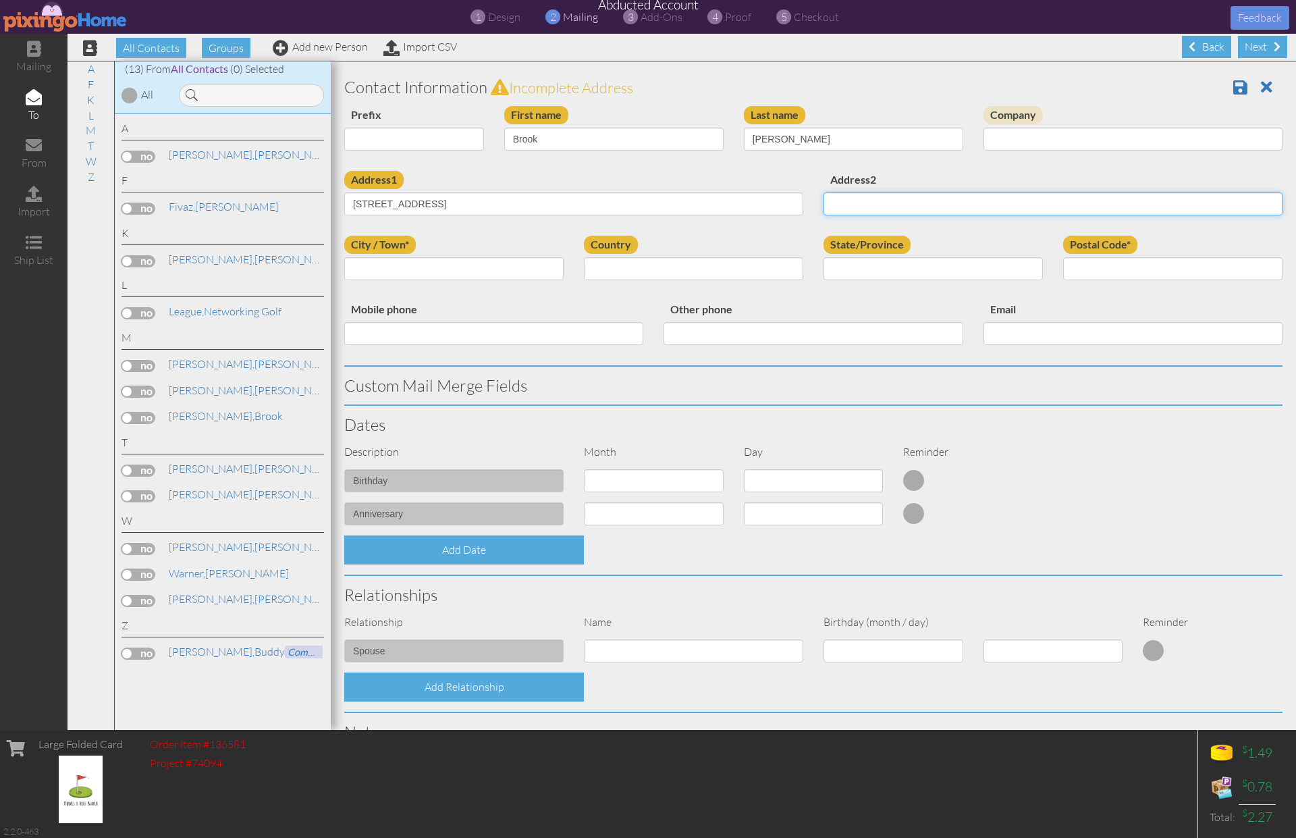
click at [861, 207] on input "Address2" at bounding box center [1052, 203] width 459 height 23
type input "Suite 120"
type input "SLC"
select select "object:797"
select select "object:1096"
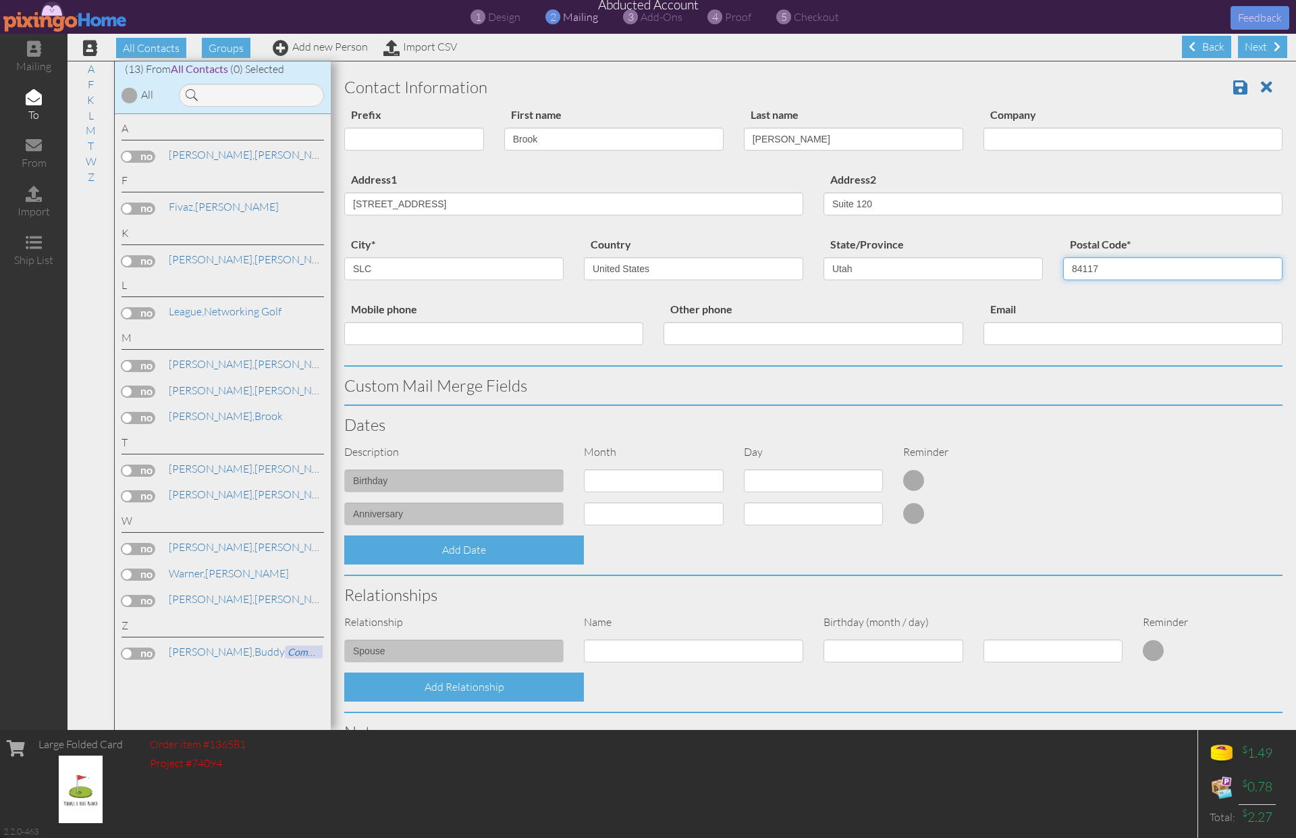
type input "84117"
click at [1141, 461] on div "Description Month Day Reminder" at bounding box center [813, 457] width 958 height 26
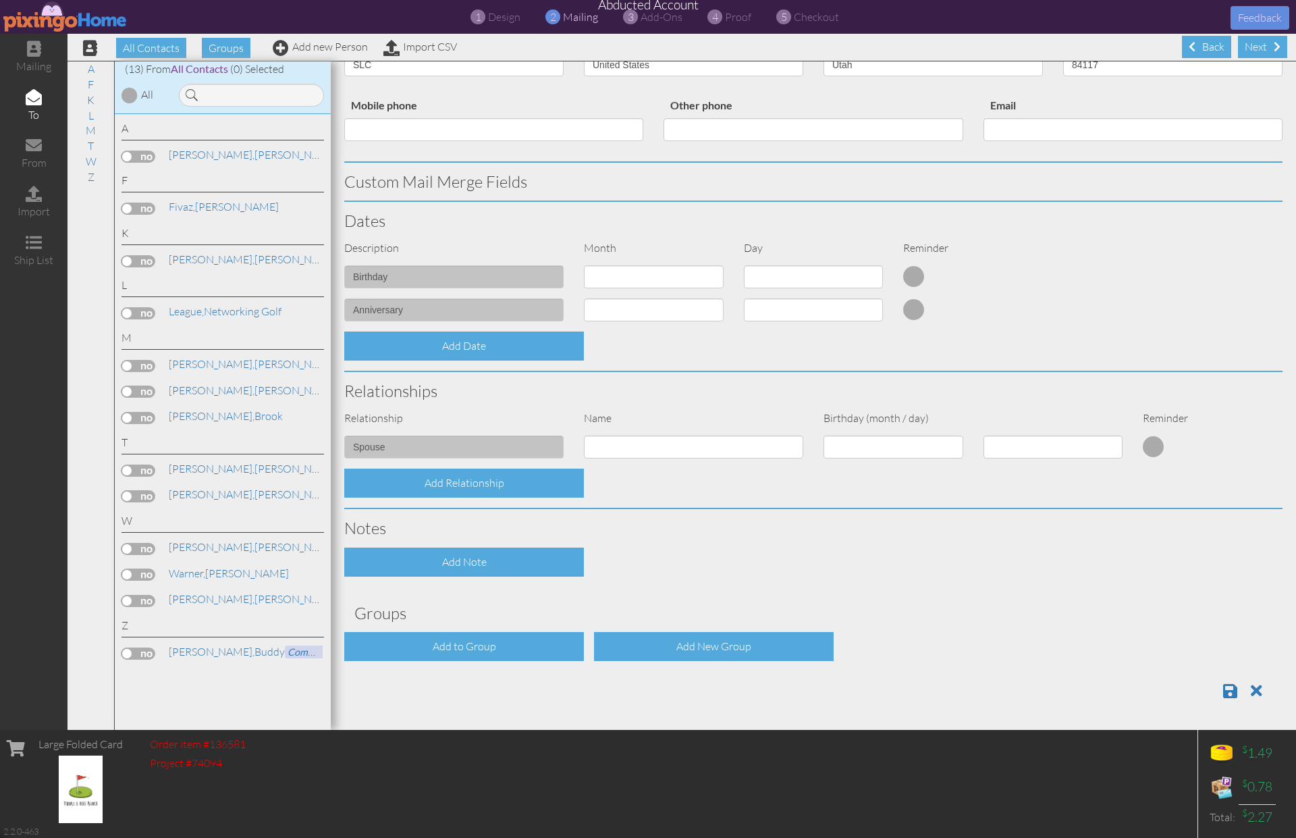
scroll to position [1, 0]
click at [1228, 688] on span at bounding box center [1230, 690] width 14 height 16
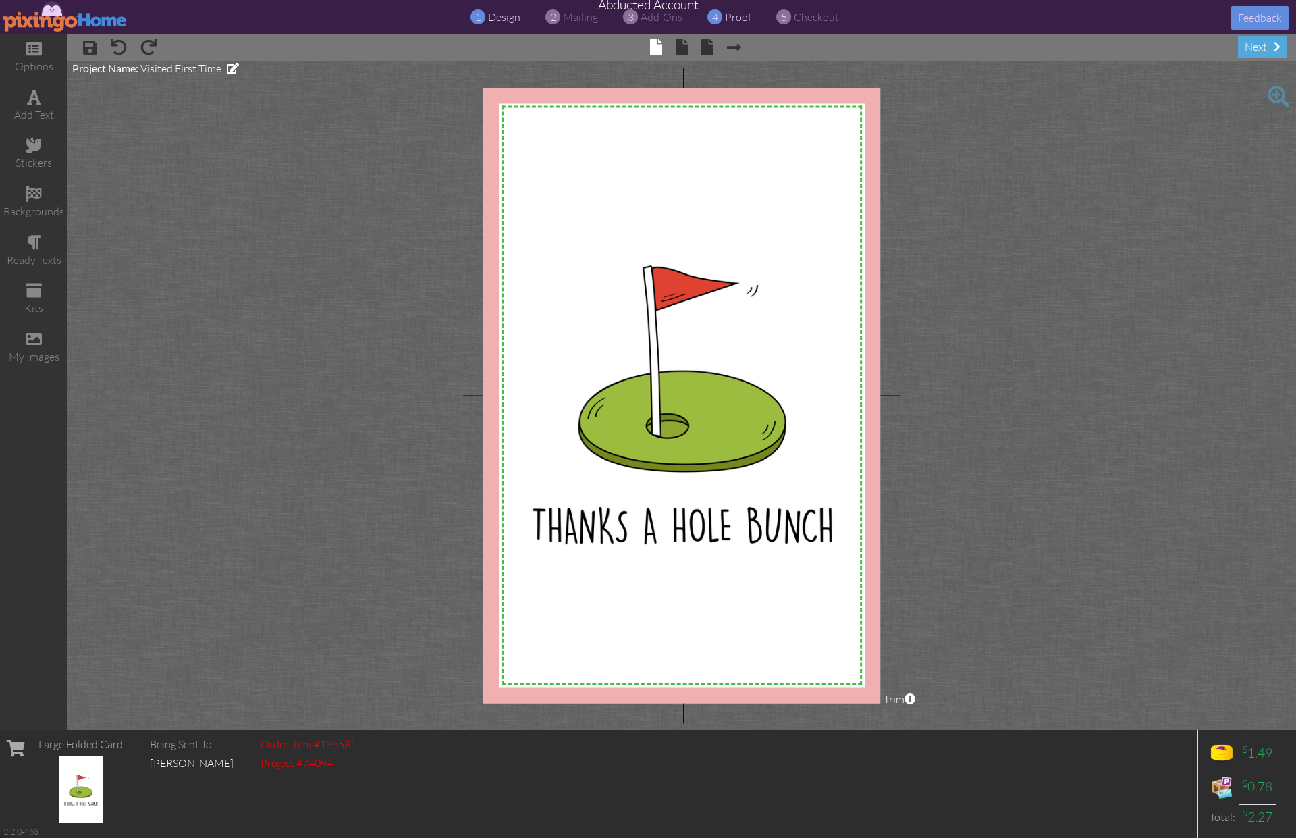
click at [740, 20] on span "proof" at bounding box center [738, 16] width 26 height 13
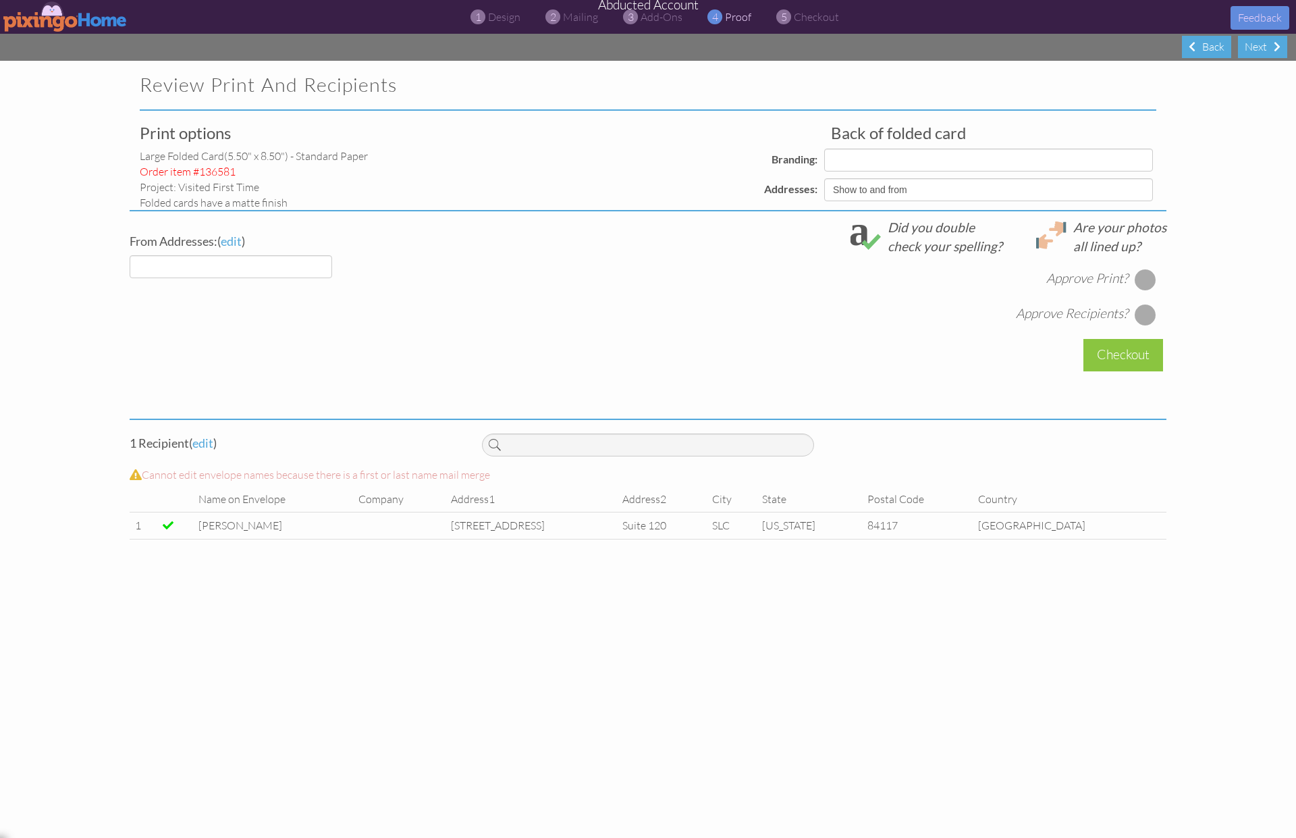
select select "object:165"
select select "object:163"
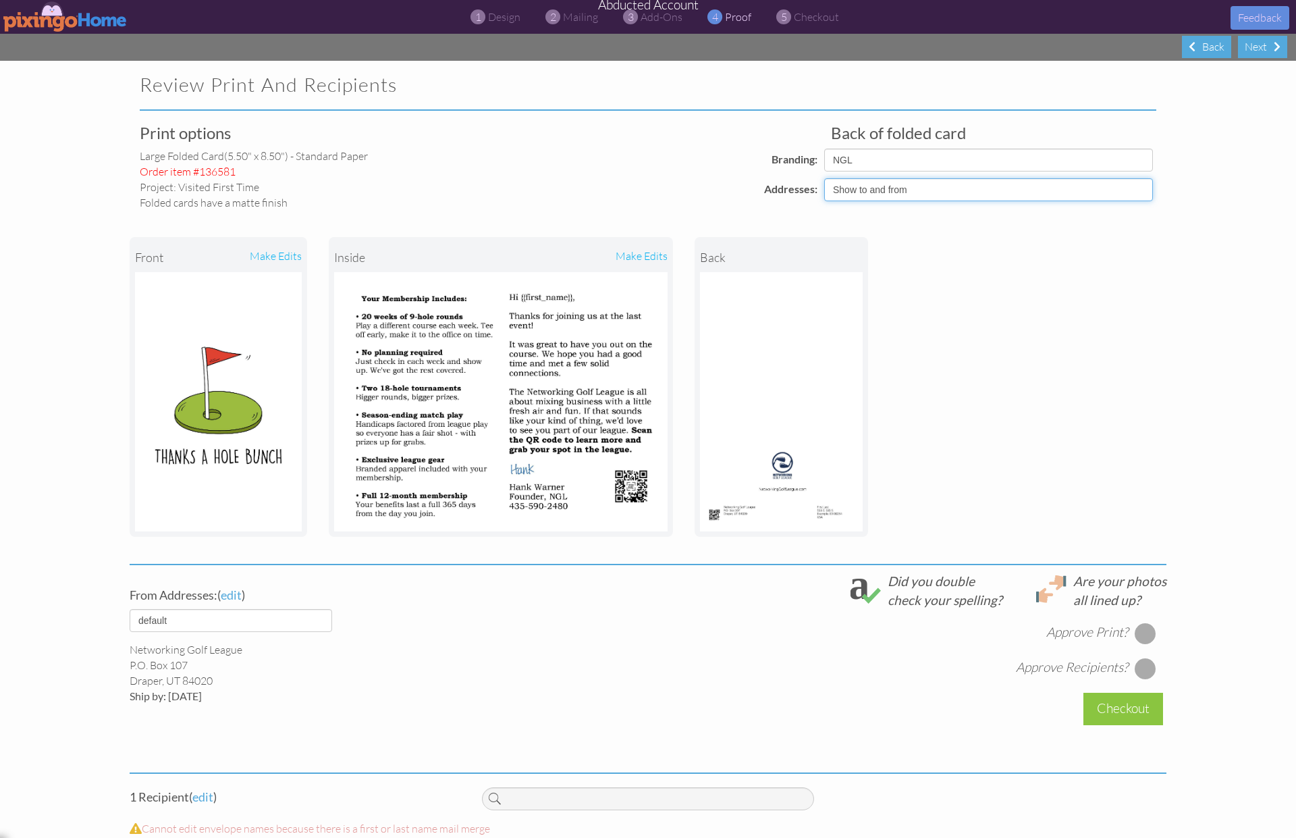
click at [933, 185] on select "Show to and from Show from only Hide to and from" at bounding box center [988, 189] width 329 height 23
select select "object:162"
click at [824, 178] on select "Show to and from Show from only Hide to and from" at bounding box center [988, 189] width 329 height 23
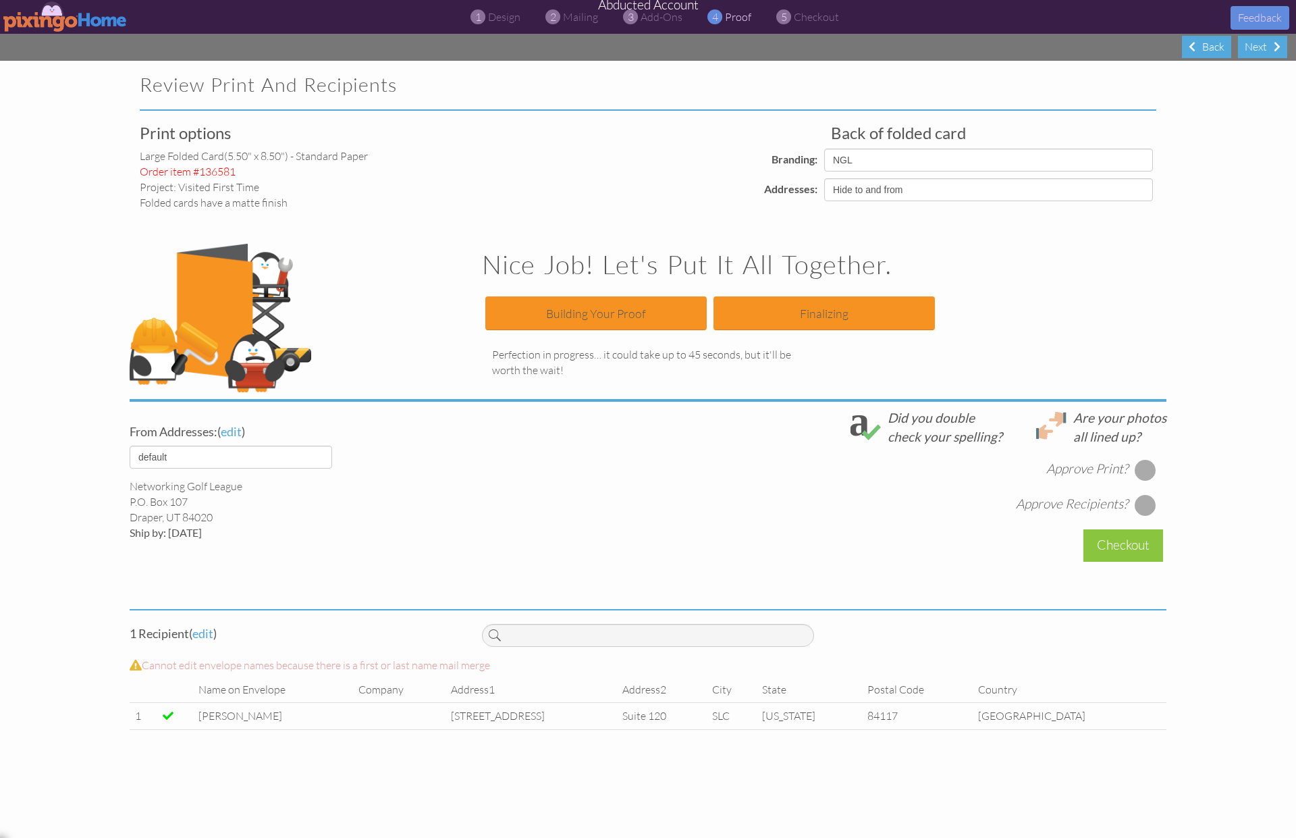
click at [1151, 470] on div at bounding box center [1146, 470] width 22 height 22
click at [1147, 497] on div at bounding box center [1146, 505] width 22 height 22
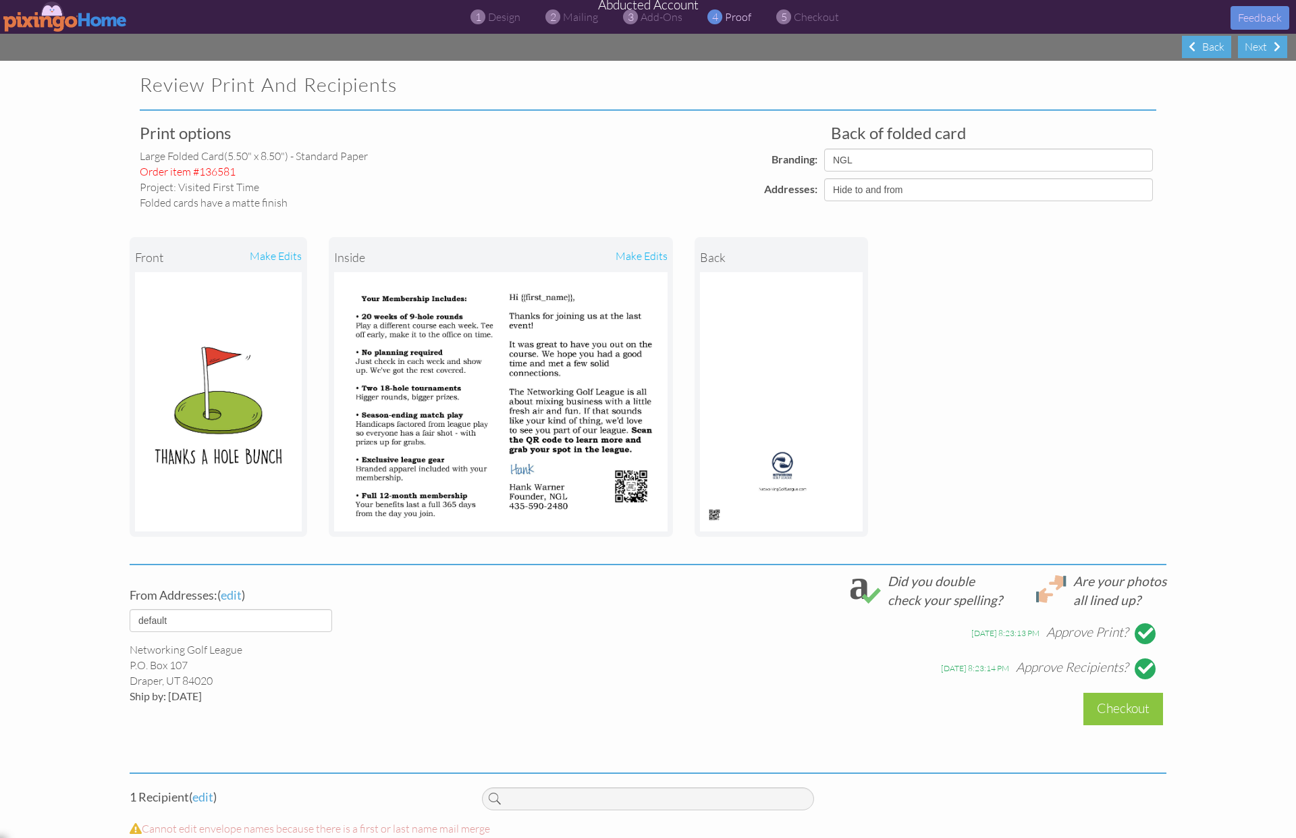
scroll to position [82, 0]
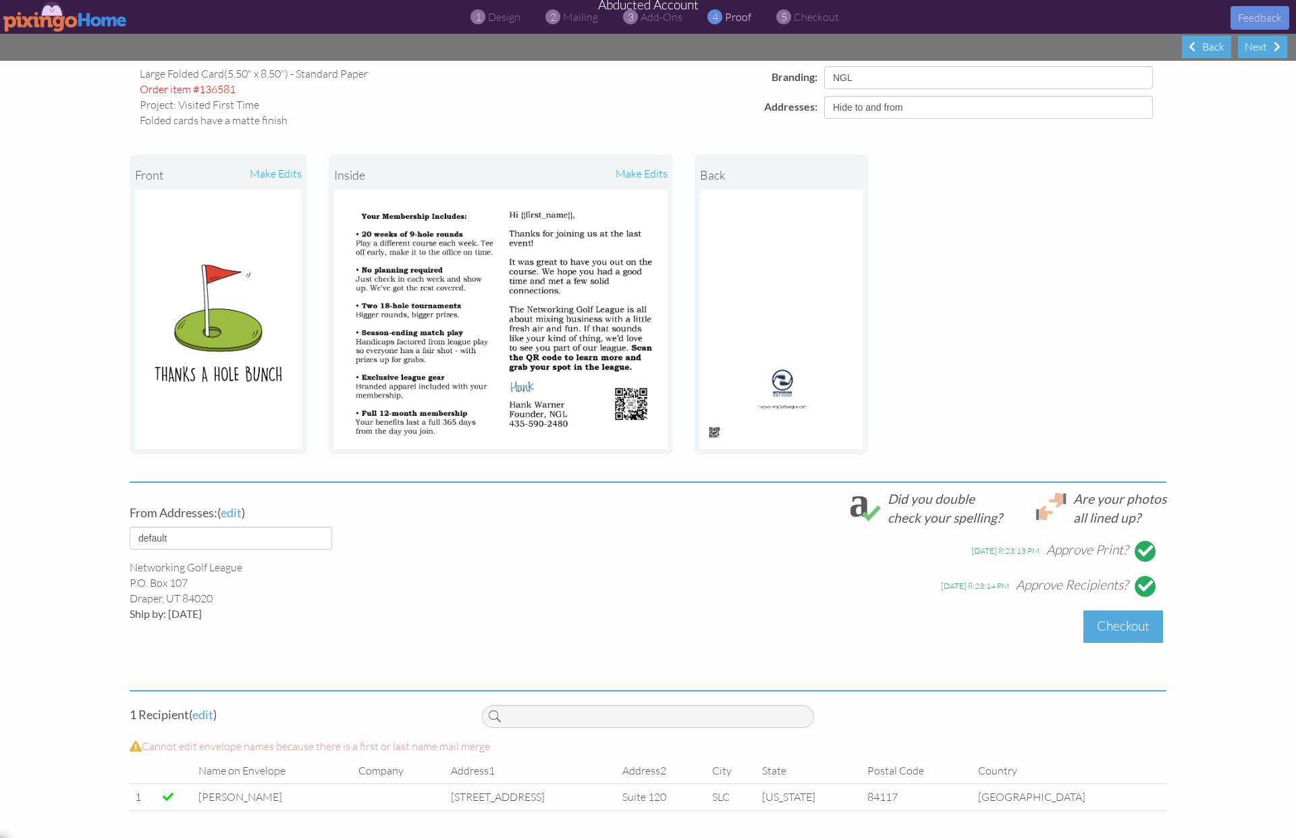
click at [1121, 626] on div "Checkout" at bounding box center [1123, 626] width 80 height 32
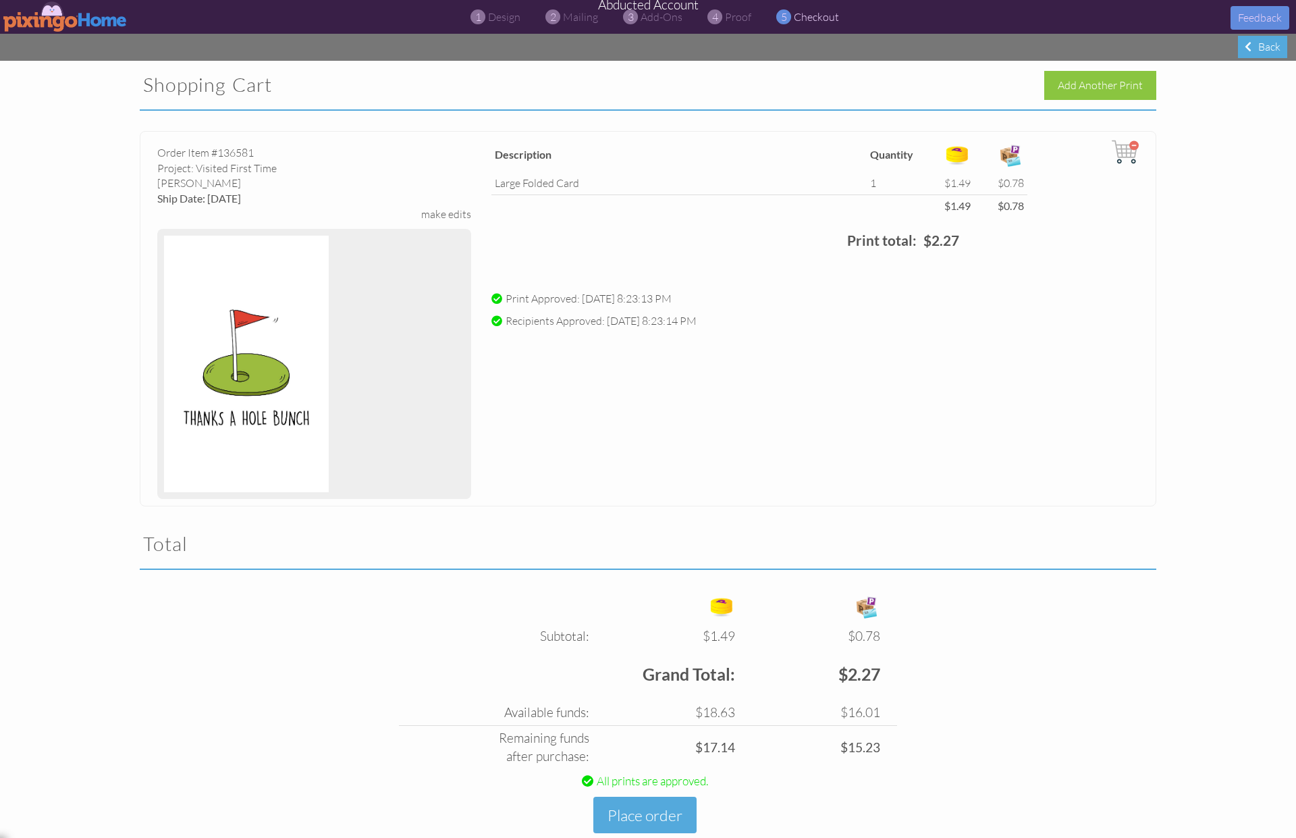
scroll to position [32, 0]
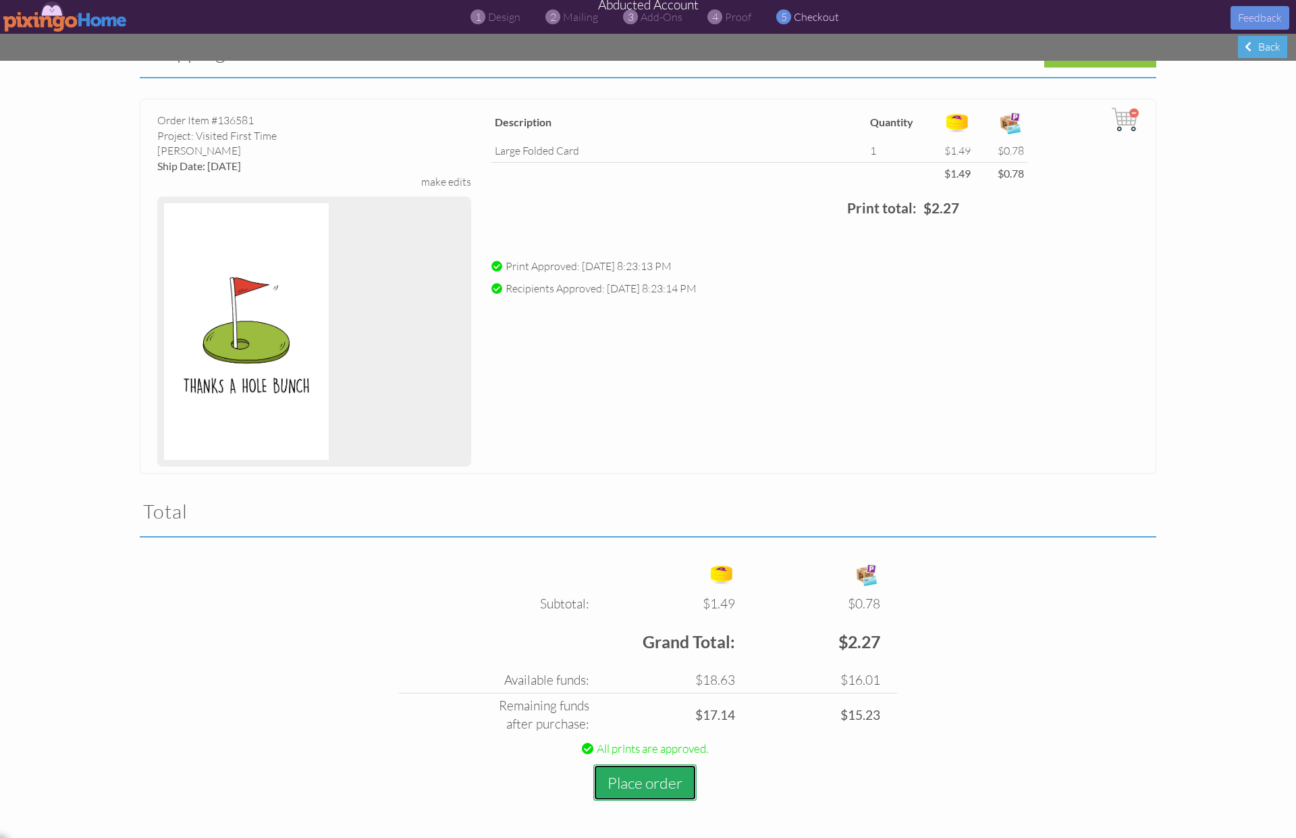
click at [633, 778] on button "Place order" at bounding box center [644, 782] width 103 height 37
